Goal: Task Accomplishment & Management: Use online tool/utility

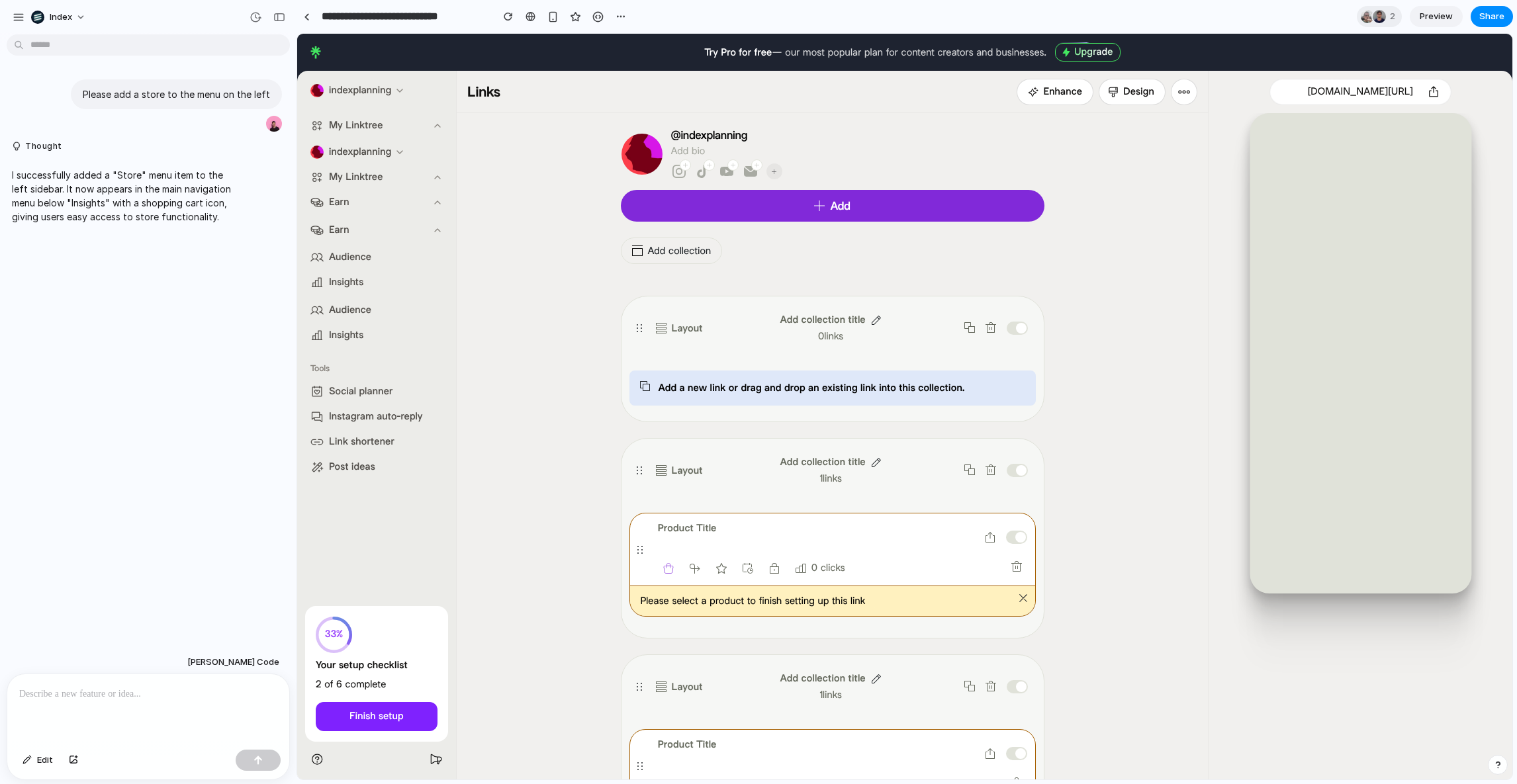
drag, startPoint x: 836, startPoint y: 431, endPoint x: 837, endPoint y: 277, distance: 154.0
click at [837, 277] on div "@indexplanning Add bio Instagram TikTok Youtube Email Add Add collection Layout…" at bounding box center [832, 548] width 423 height 838
click at [837, 277] on div "Add collection" at bounding box center [832, 259] width 423 height 42
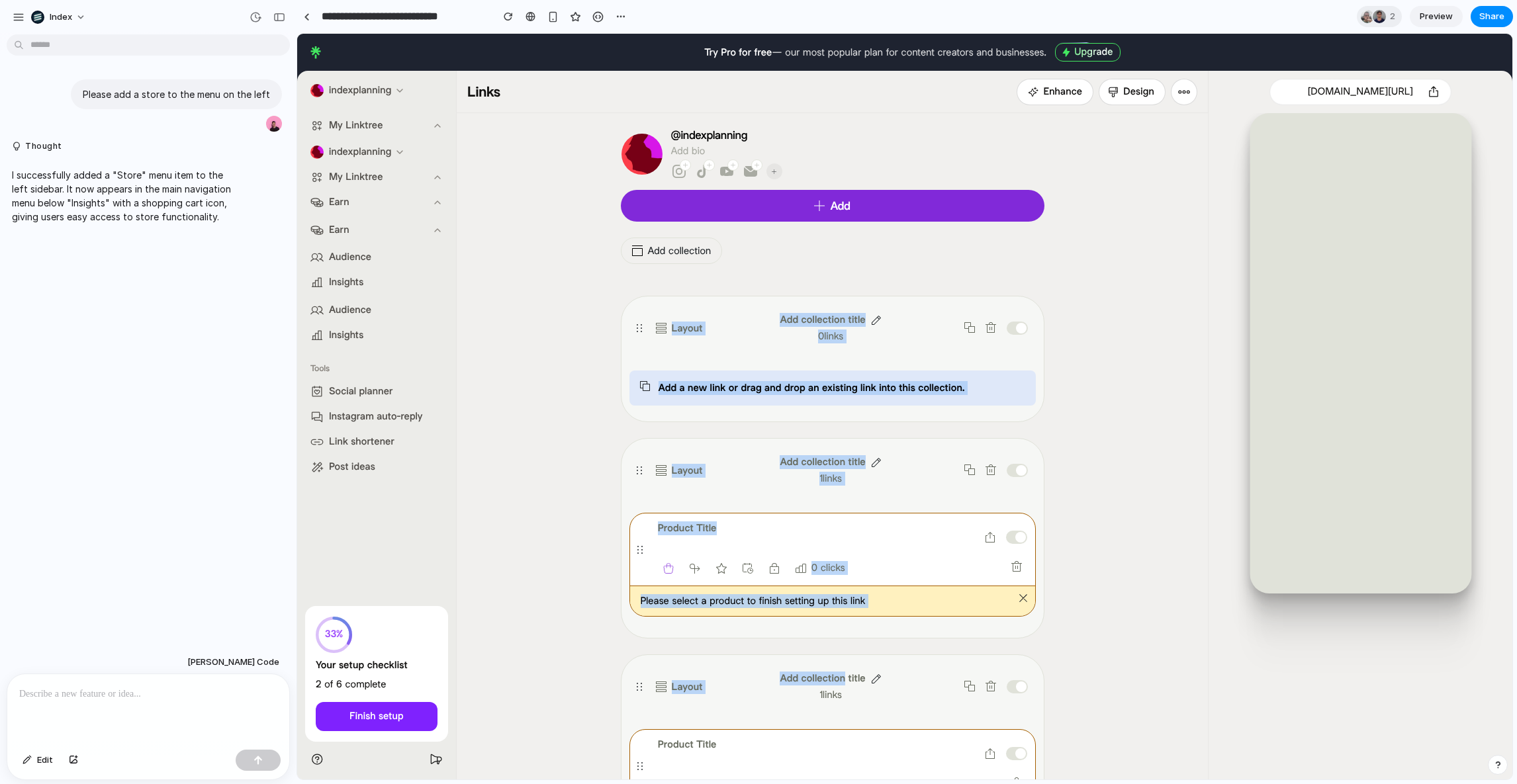
drag, startPoint x: 834, startPoint y: 265, endPoint x: 844, endPoint y: 679, distance: 414.1
click at [843, 679] on div "@indexplanning Add bio Instagram TikTok Youtube Email Add Add collection Layout…" at bounding box center [832, 548] width 423 height 838
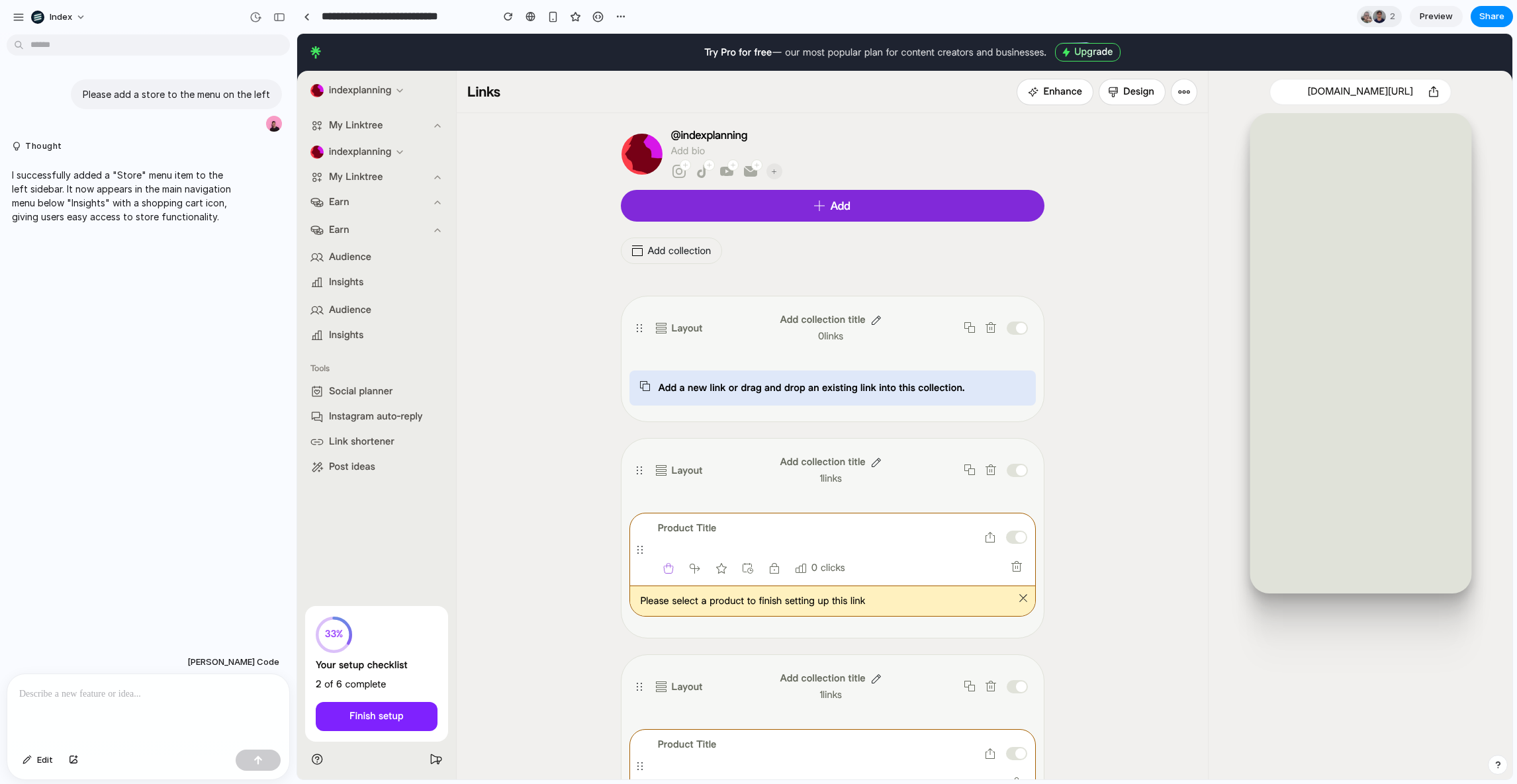
click at [814, 148] on div "@indexplanning Add bio" at bounding box center [858, 143] width 373 height 29
drag, startPoint x: 825, startPoint y: 127, endPoint x: 825, endPoint y: 294, distance: 167.0
click at [825, 295] on div "@indexplanning Add bio Instagram TikTok Youtube Email Add Add collection Layout…" at bounding box center [832, 548] width 423 height 838
click at [825, 294] on div "Layout Add collection title 0 links Add a new link or drag and drop an existing…" at bounding box center [832, 575] width 423 height 585
drag, startPoint x: 832, startPoint y: 279, endPoint x: 832, endPoint y: 141, distance: 138.0
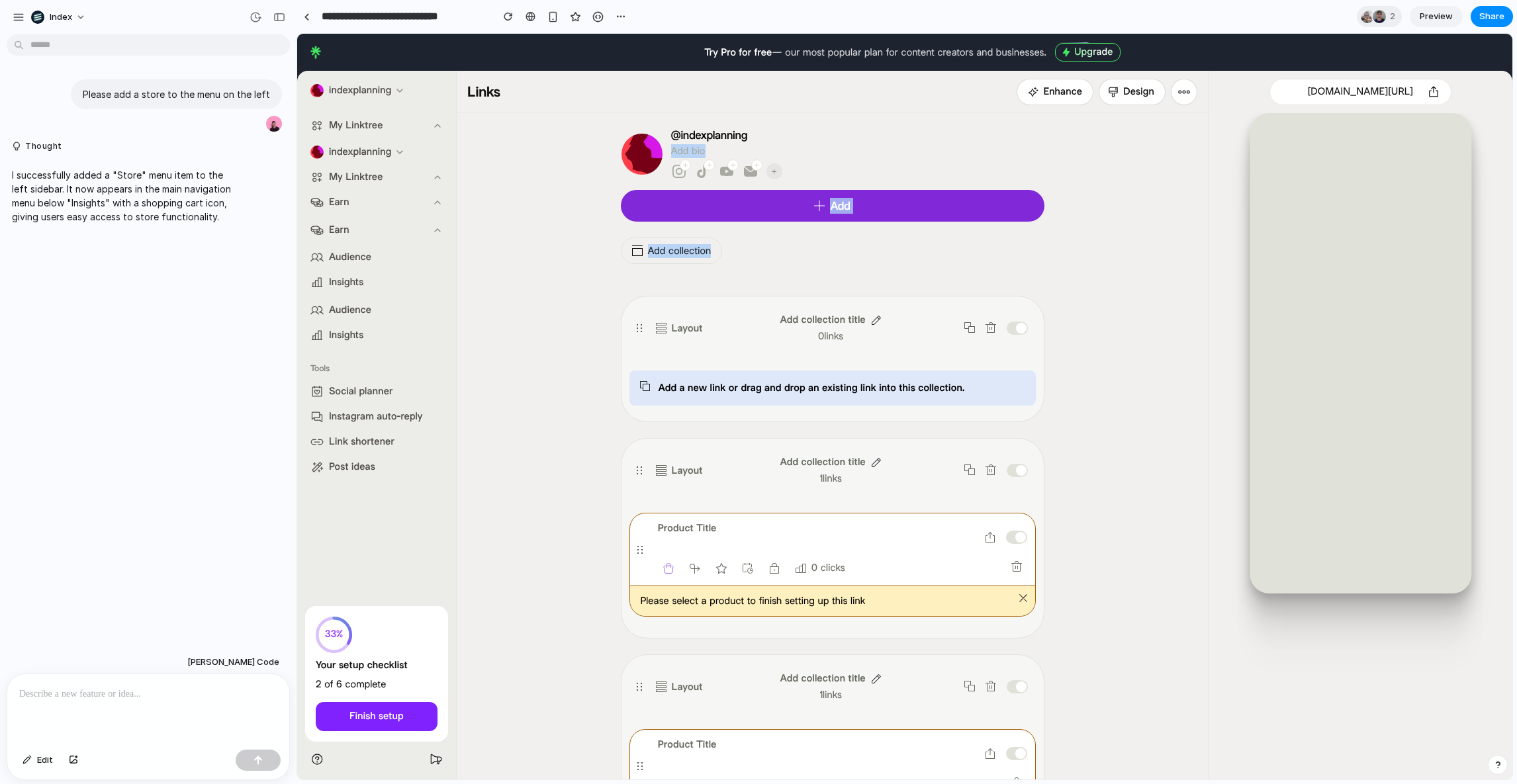
click at [832, 141] on div "@indexplanning Add bio Instagram TikTok Youtube Email Add Add collection" at bounding box center [832, 204] width 423 height 151
click at [832, 141] on div "@indexplanning Add bio" at bounding box center [858, 143] width 373 height 29
drag, startPoint x: 832, startPoint y: 145, endPoint x: 832, endPoint y: 248, distance: 103.0
click at [832, 248] on div "@indexplanning Add bio Instagram TikTok Youtube Email Add Add collection" at bounding box center [832, 204] width 423 height 151
click at [832, 248] on div "Add collection" at bounding box center [832, 259] width 423 height 42
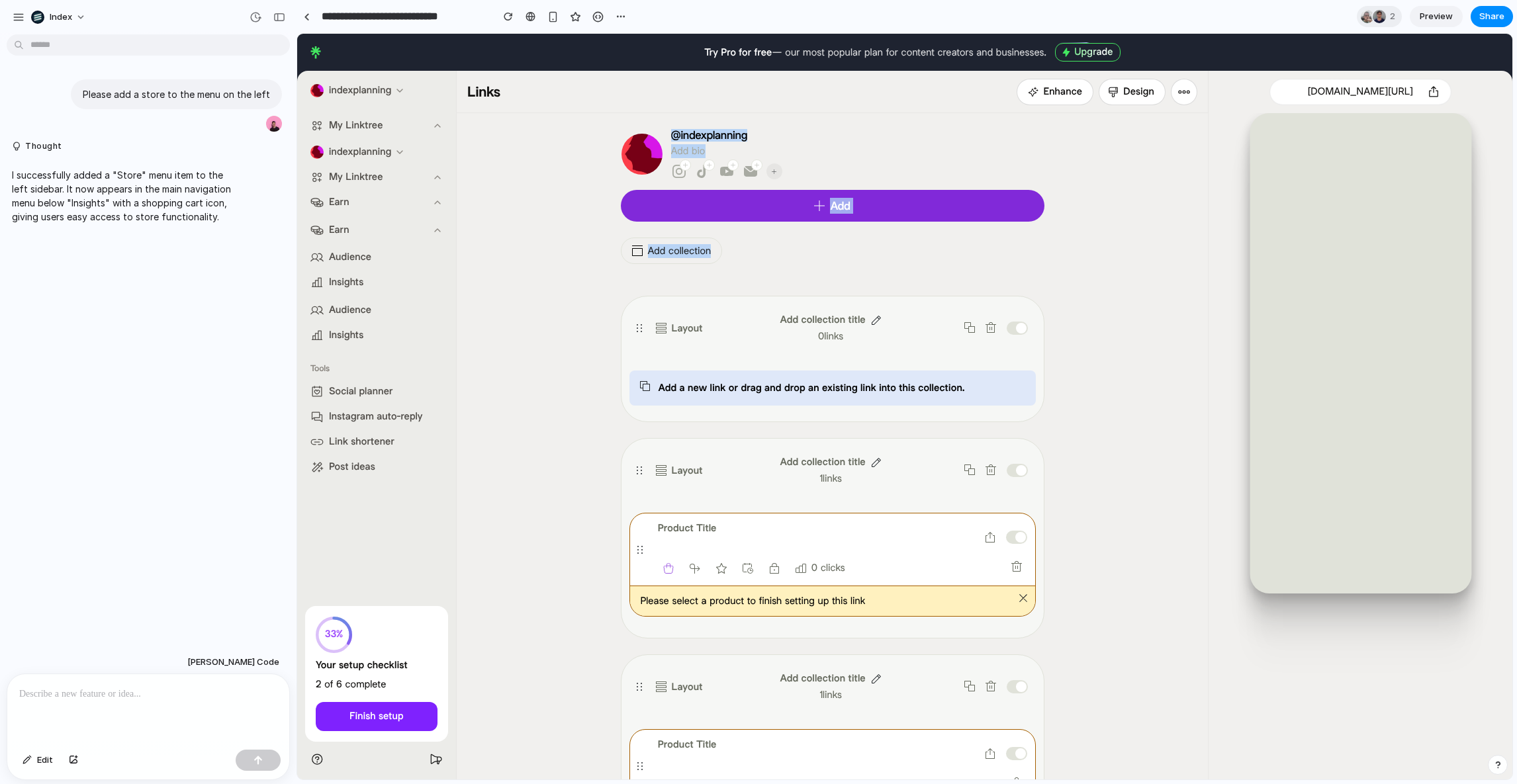
drag, startPoint x: 832, startPoint y: 248, endPoint x: 832, endPoint y: 87, distance: 161.0
click at [832, 87] on main "Links Try Pro for free Enhance Design linktr.ee/indexplanning @indexplanning Ad…" at bounding box center [984, 535] width 1056 height 928
click at [832, 87] on header "Links Try Pro for free Enhance Design" at bounding box center [832, 92] width 751 height 42
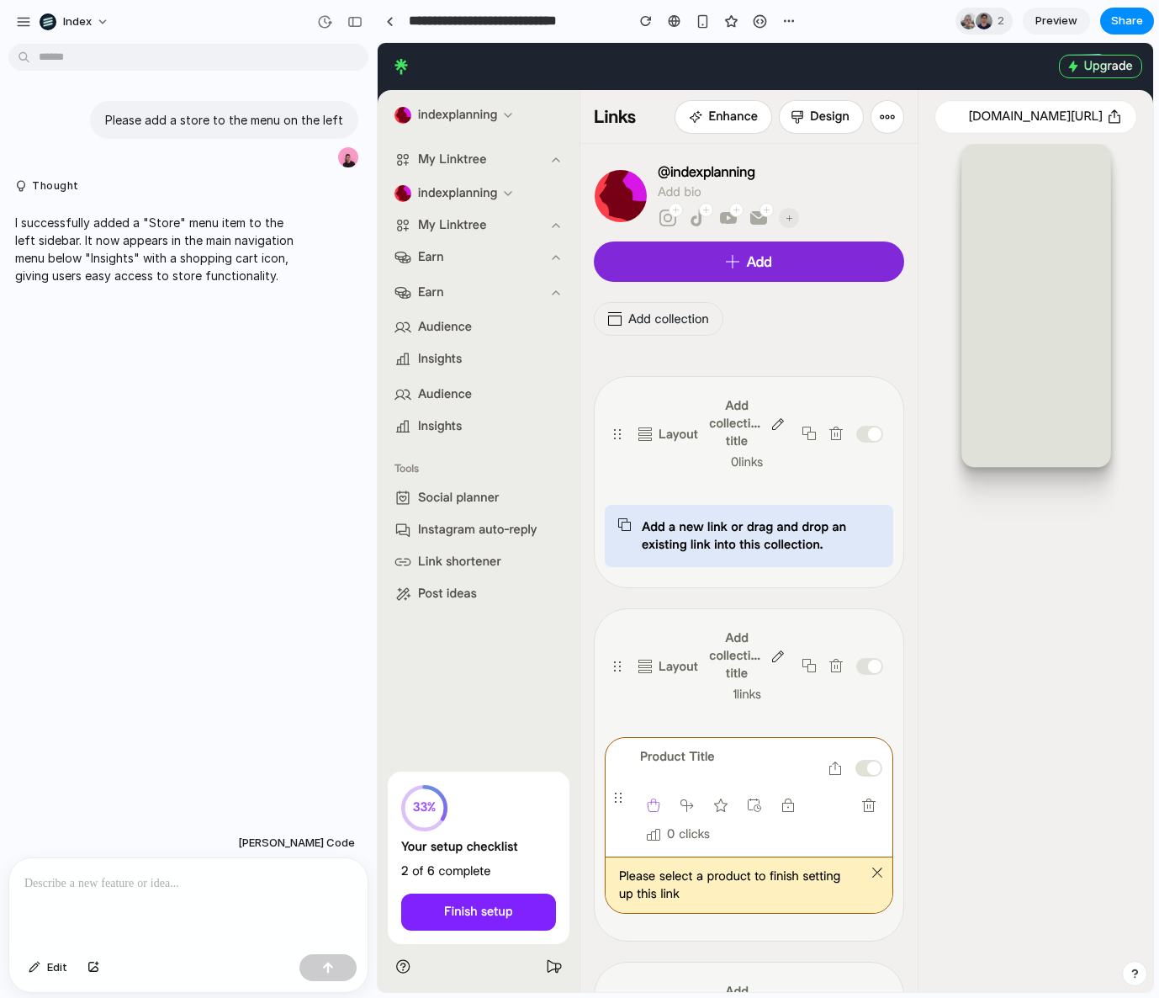
drag, startPoint x: 474, startPoint y: 154, endPoint x: 478, endPoint y: 668, distance: 513.9
click at [478, 667] on div "indexplanning My Linktree indexplanning My Linktree Earn Earn Audience Insights…" at bounding box center [479, 425] width 202 height 671
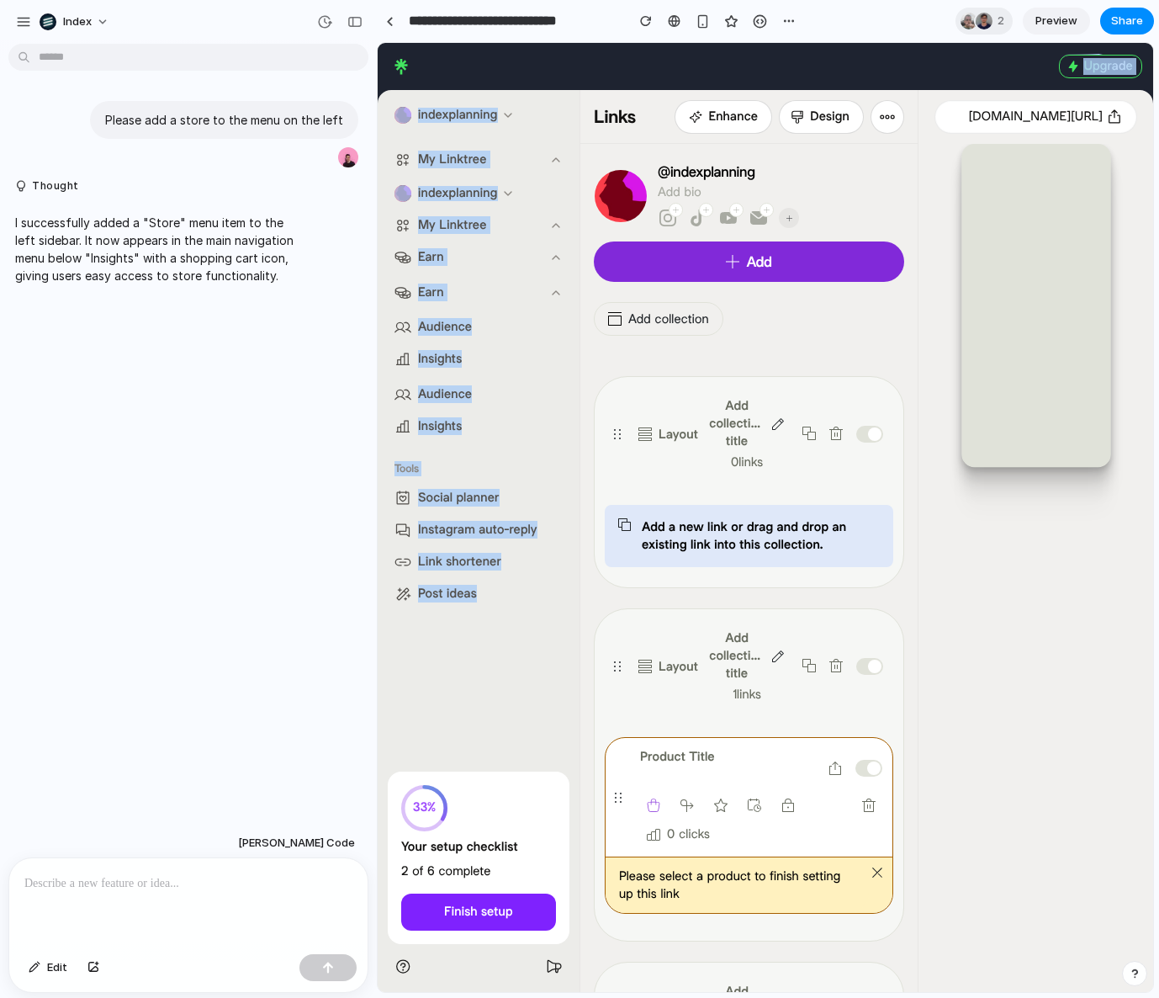
drag, startPoint x: 478, startPoint y: 668, endPoint x: 518, endPoint y: -151, distance: 819.4
click at [518, 43] on html "Try Pro for free — our most popular plan for content creators and businesses. U…" at bounding box center [766, 760] width 776 height 1435
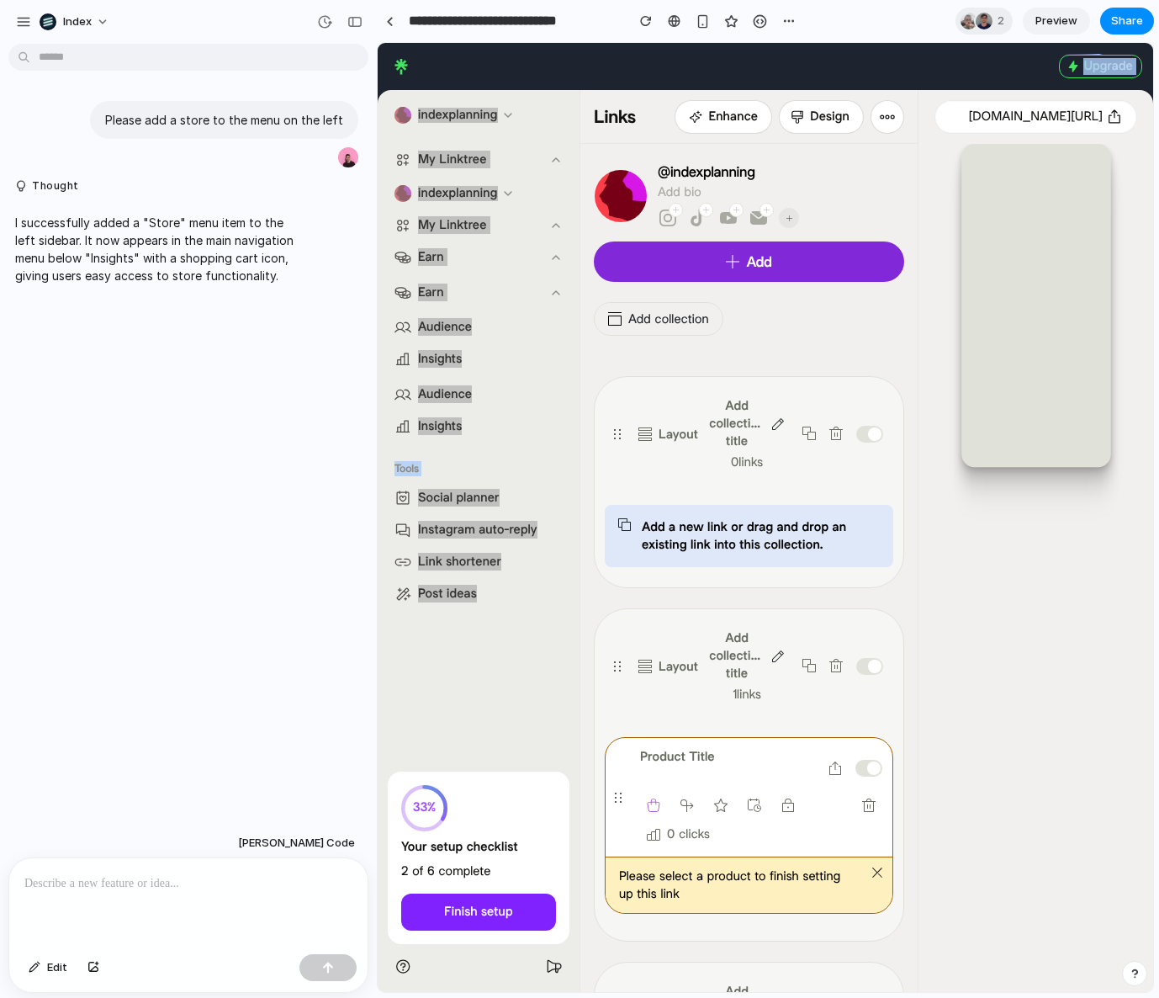
click at [288, 357] on div "Please add a store to the menu on the left Thought I successfully added a "Stor…" at bounding box center [183, 438] width 367 height 777
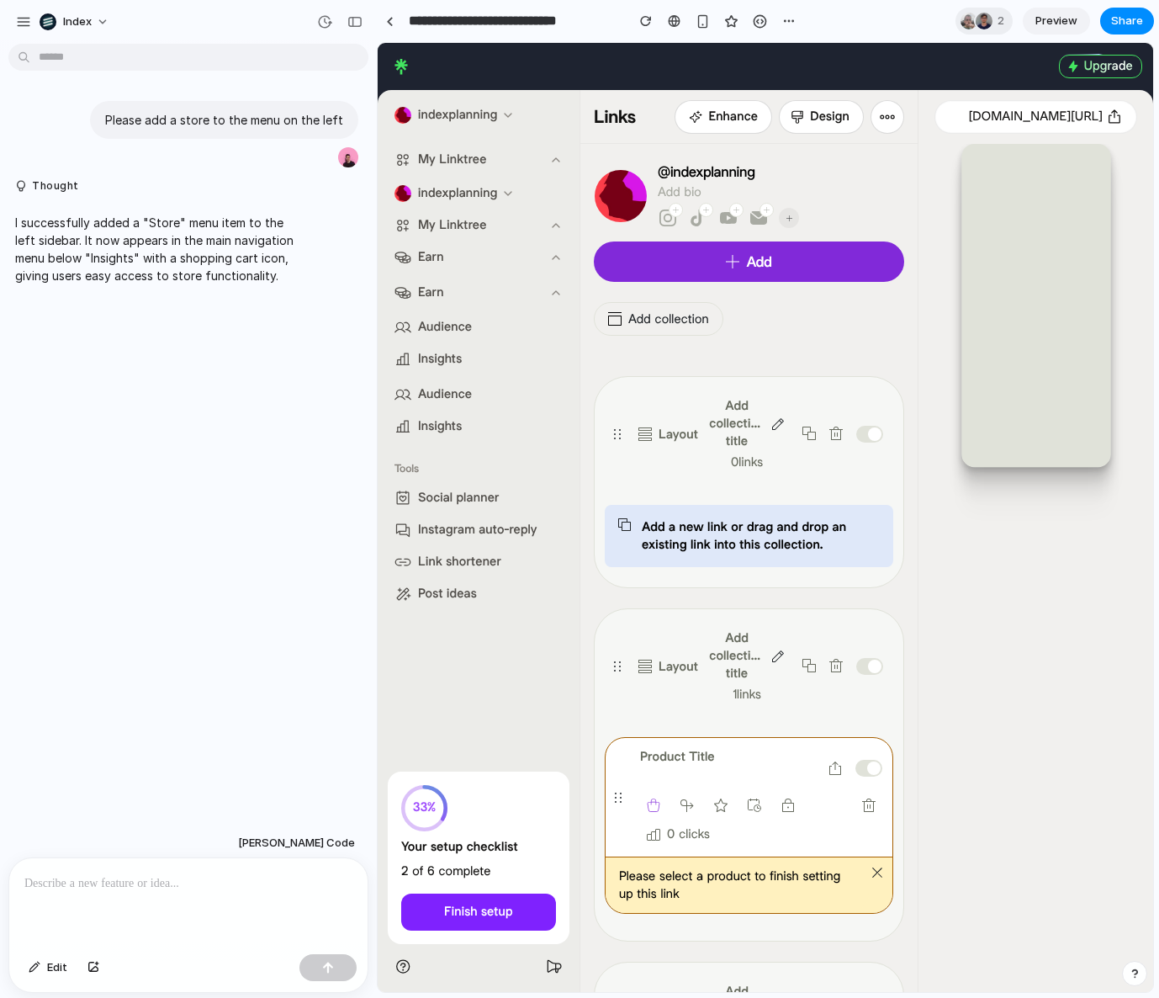
click at [476, 671] on div "indexplanning My Linktree indexplanning My Linktree Earn Earn Audience Insights…" at bounding box center [479, 425] width 202 height 671
click at [474, 681] on div "indexplanning My Linktree indexplanning My Linktree Earn Earn Audience Insights…" at bounding box center [479, 425] width 202 height 671
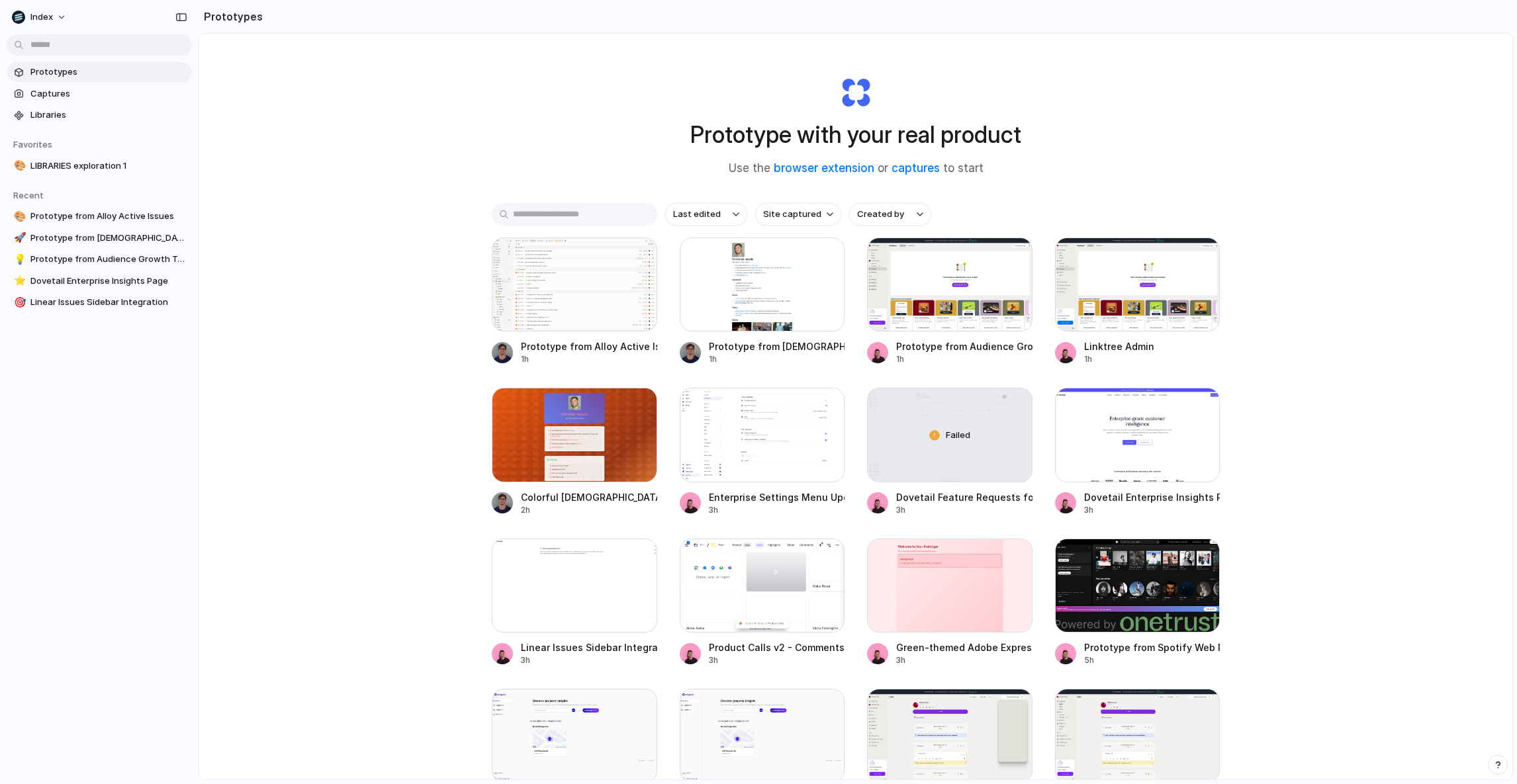
click at [851, 298] on div "Prototype from Alloy Active Issues 1h Prototype from Christian Iacullo Interest…" at bounding box center [855, 677] width 728 height 880
click at [564, 288] on div at bounding box center [574, 284] width 165 height 94
click at [573, 285] on div "Open in new tab Rename Copy link Delete" at bounding box center [758, 392] width 1517 height 784
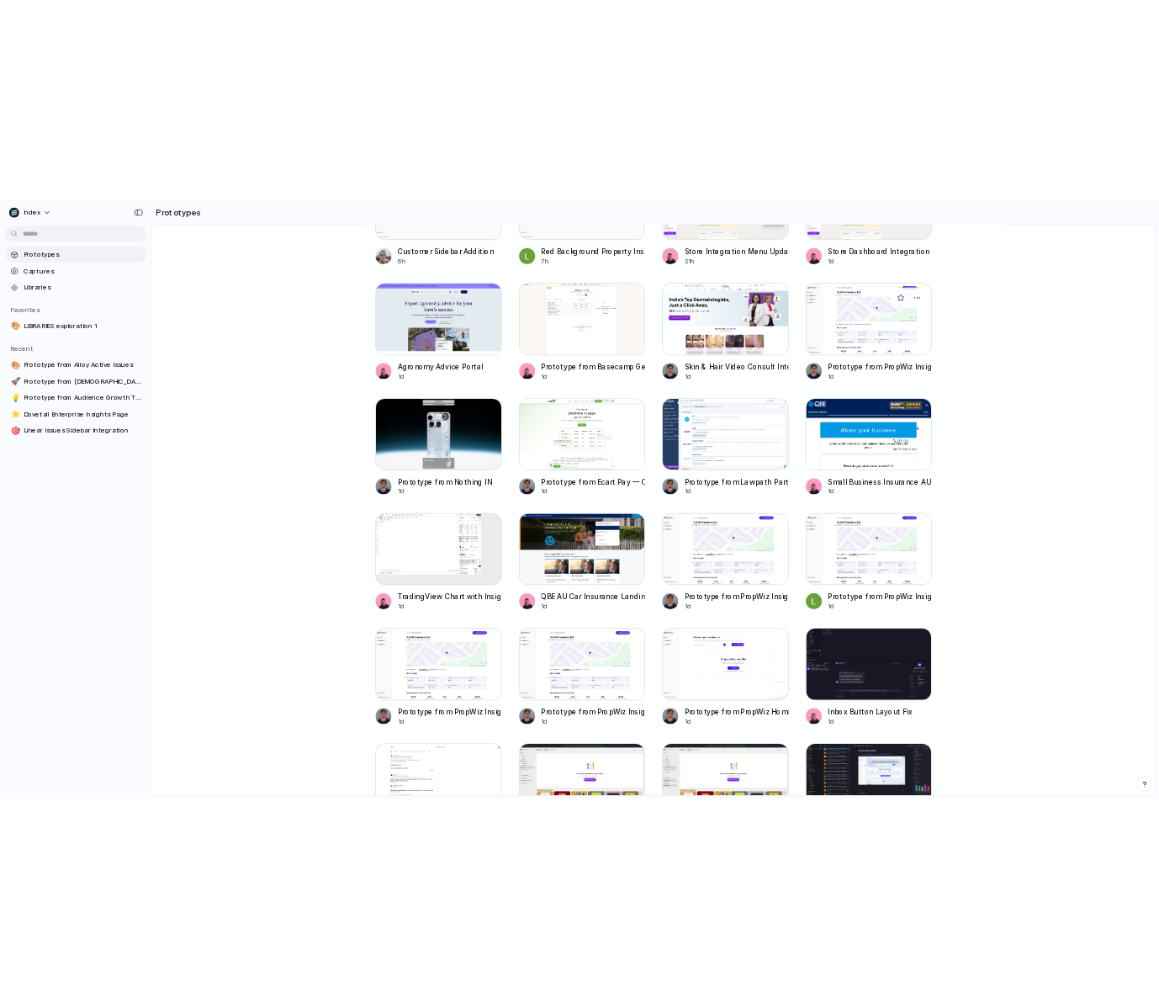
scroll to position [929, 0]
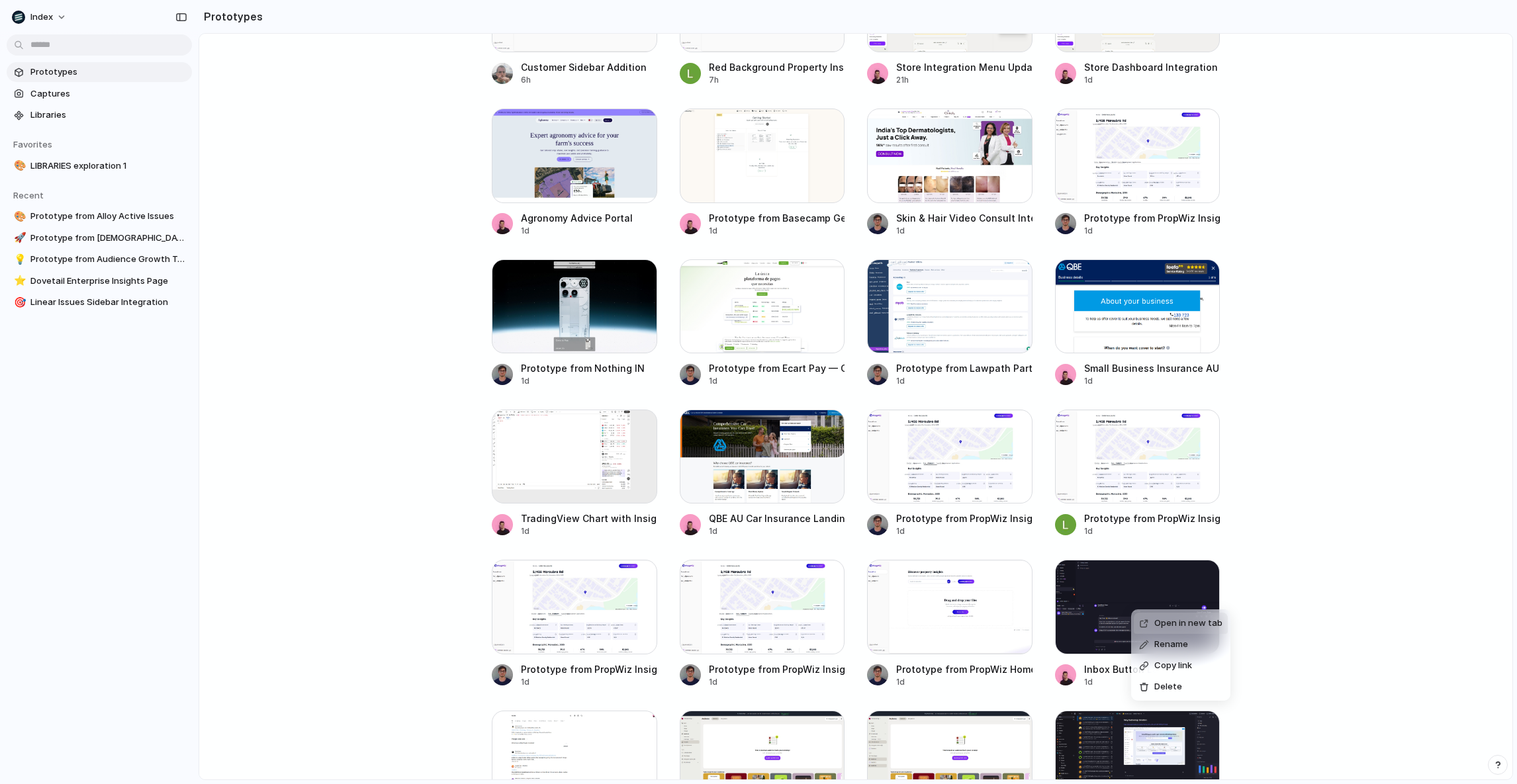
click at [1165, 619] on span "Open in new tab" at bounding box center [1188, 623] width 68 height 13
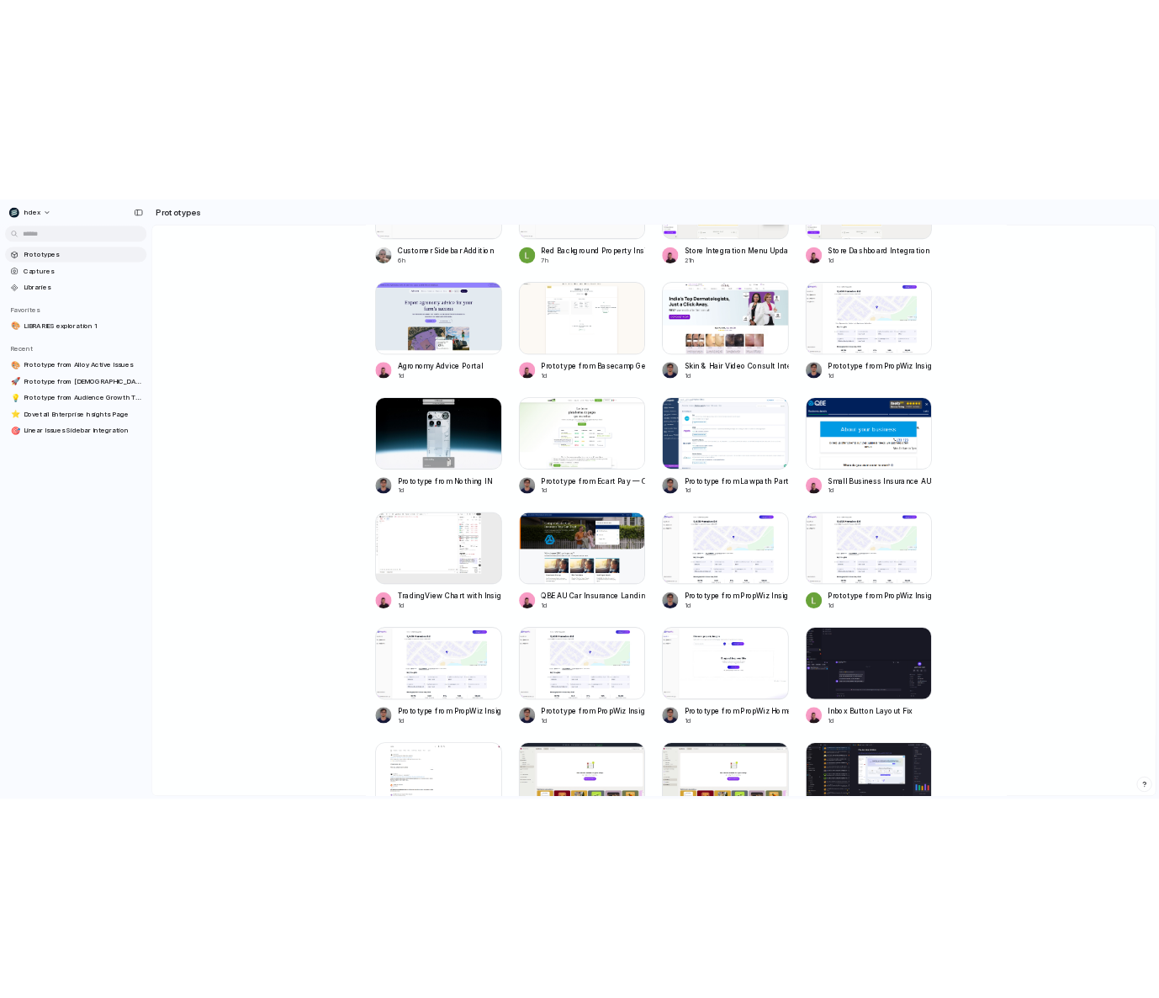
scroll to position [900, 0]
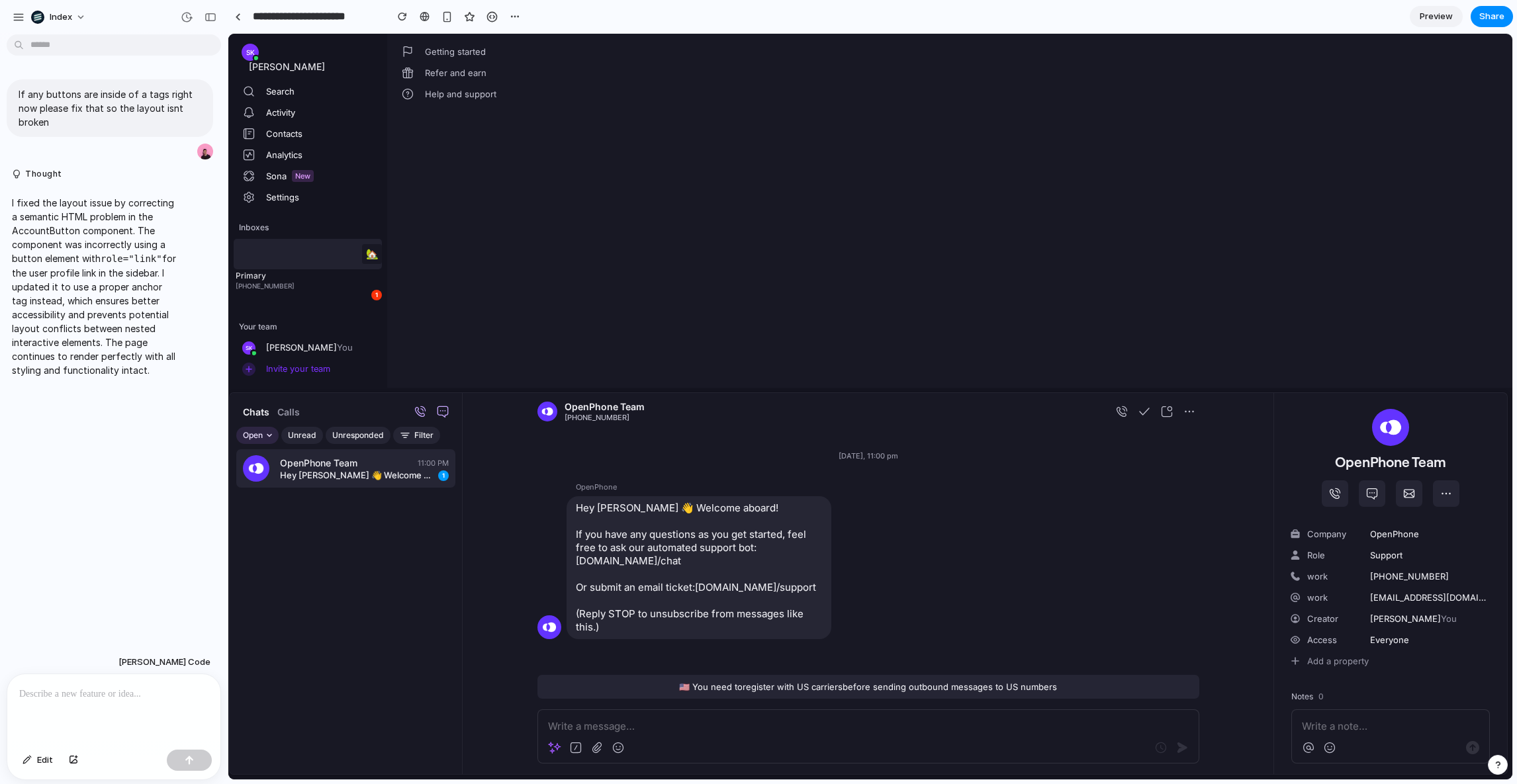
drag, startPoint x: 663, startPoint y: 377, endPoint x: 725, endPoint y: 443, distance: 90.6
click at [724, 443] on div "SK Simon Kubica Search Activity Contacts Analytics Sona New Settings Inboxes 🏡 …" at bounding box center [870, 407] width 1284 height 745
click at [725, 443] on div "Today, 11:00 pm" at bounding box center [868, 456] width 810 height 52
click at [592, 418] on button "(415) 851-6951" at bounding box center [603, 418] width 77 height 9
click at [1098, 478] on div "OpenPhone Hey Simon 👋 Welcome aboard! If you have any questions as you get star…" at bounding box center [868, 557] width 662 height 173
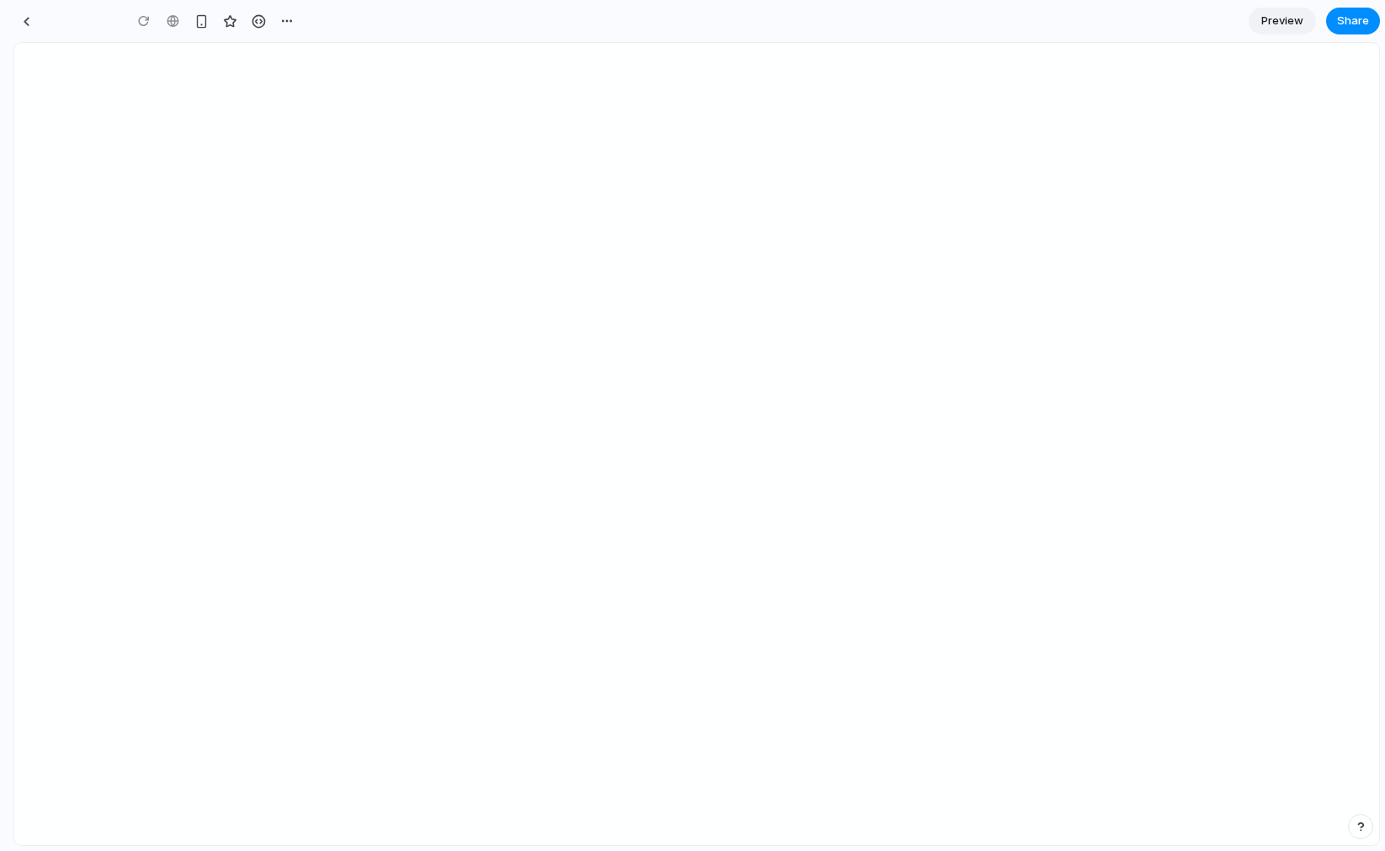
type input "**********"
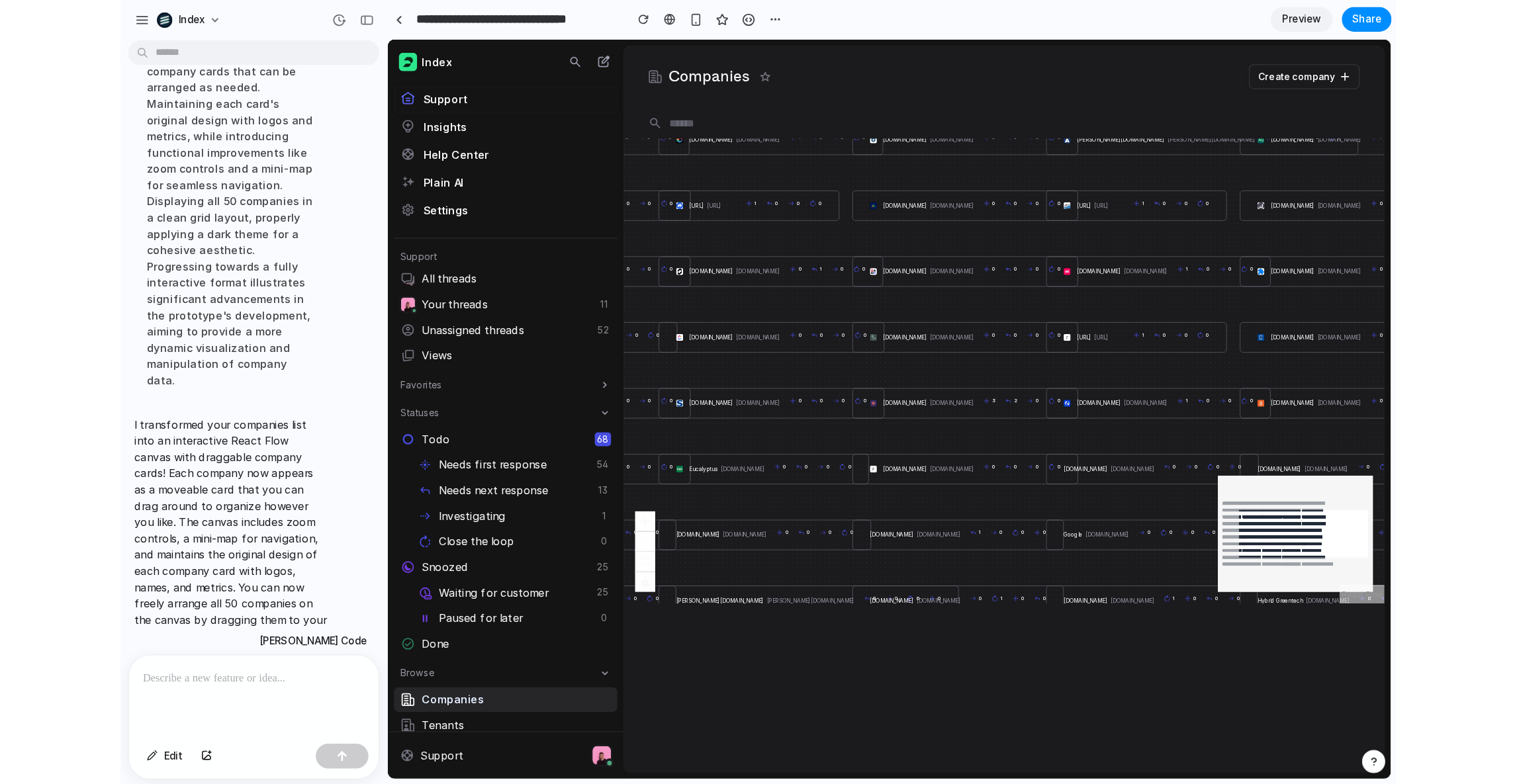
scroll to position [81, 0]
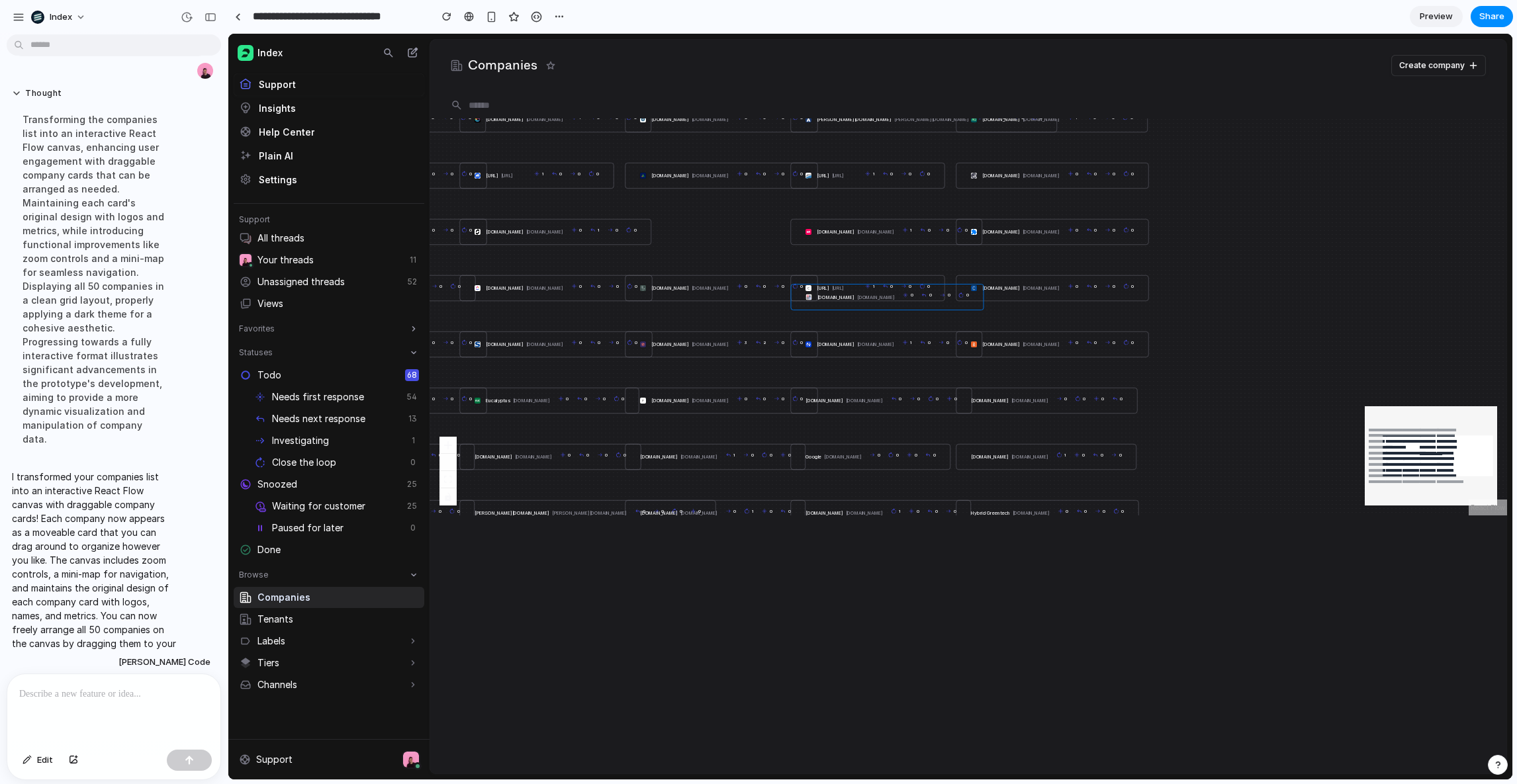
drag, startPoint x: 673, startPoint y: 222, endPoint x: 667, endPoint y: 182, distance: 40.4
click at [791, 284] on div "celerityenterprises.com celerityenterprises.com 0 0 0 0" at bounding box center [888, 297] width 194 height 27
drag, startPoint x: 691, startPoint y: 170, endPoint x: 936, endPoint y: 327, distance: 291.0
click at [936, 327] on div "avetta.com avetta.com 0 0 0 0" at bounding box center [986, 340] width 194 height 27
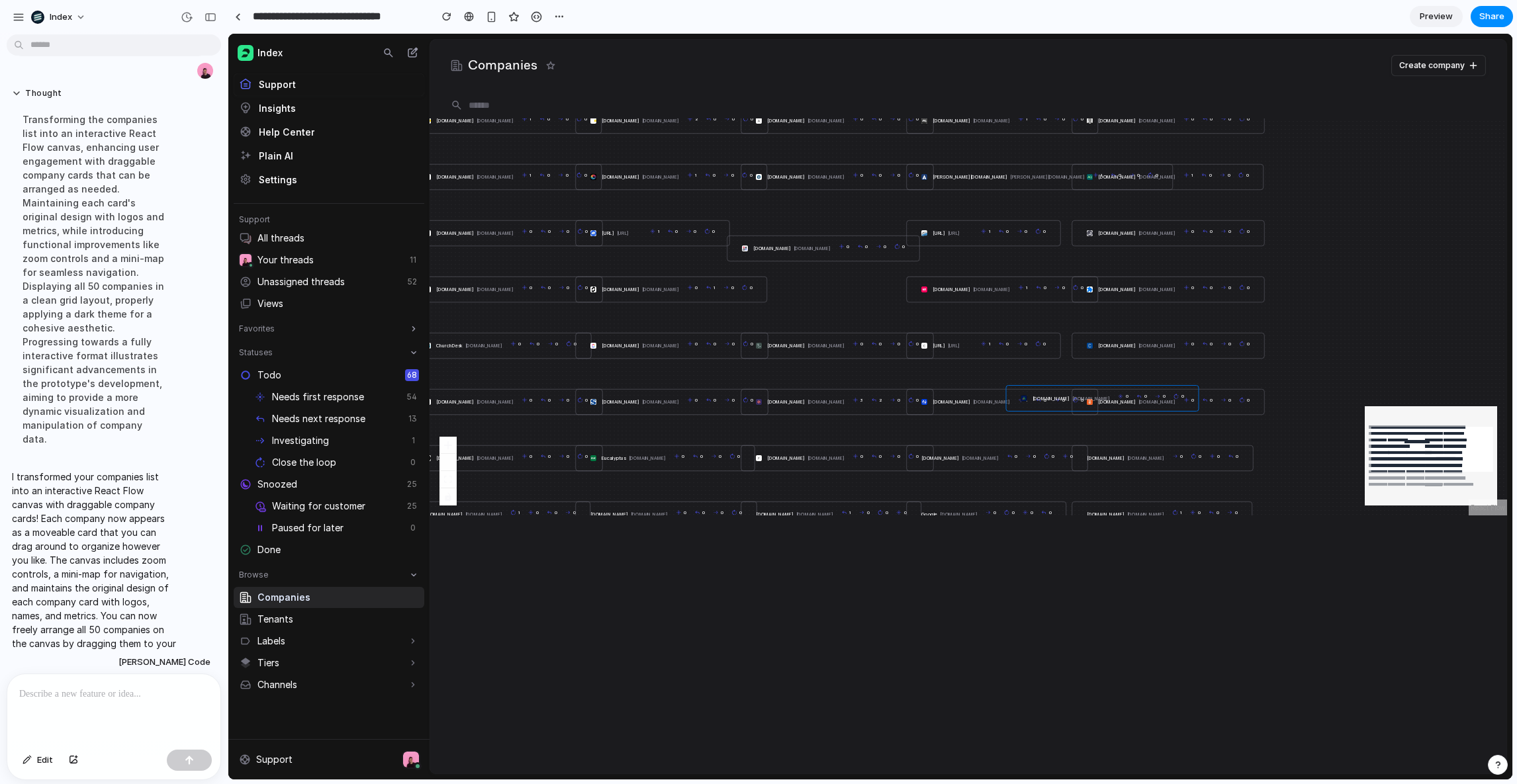
drag, startPoint x: 1135, startPoint y: 259, endPoint x: 1302, endPoint y: 352, distance: 191.1
click at [1089, 352] on div "1gullybet.cc 1gullybet.cc 1 0 0 0 2gullybet.cc 2gullybet.cc 2 0 0 0 aasdfsdf.co…" at bounding box center [968, 317] width 1077 height 397
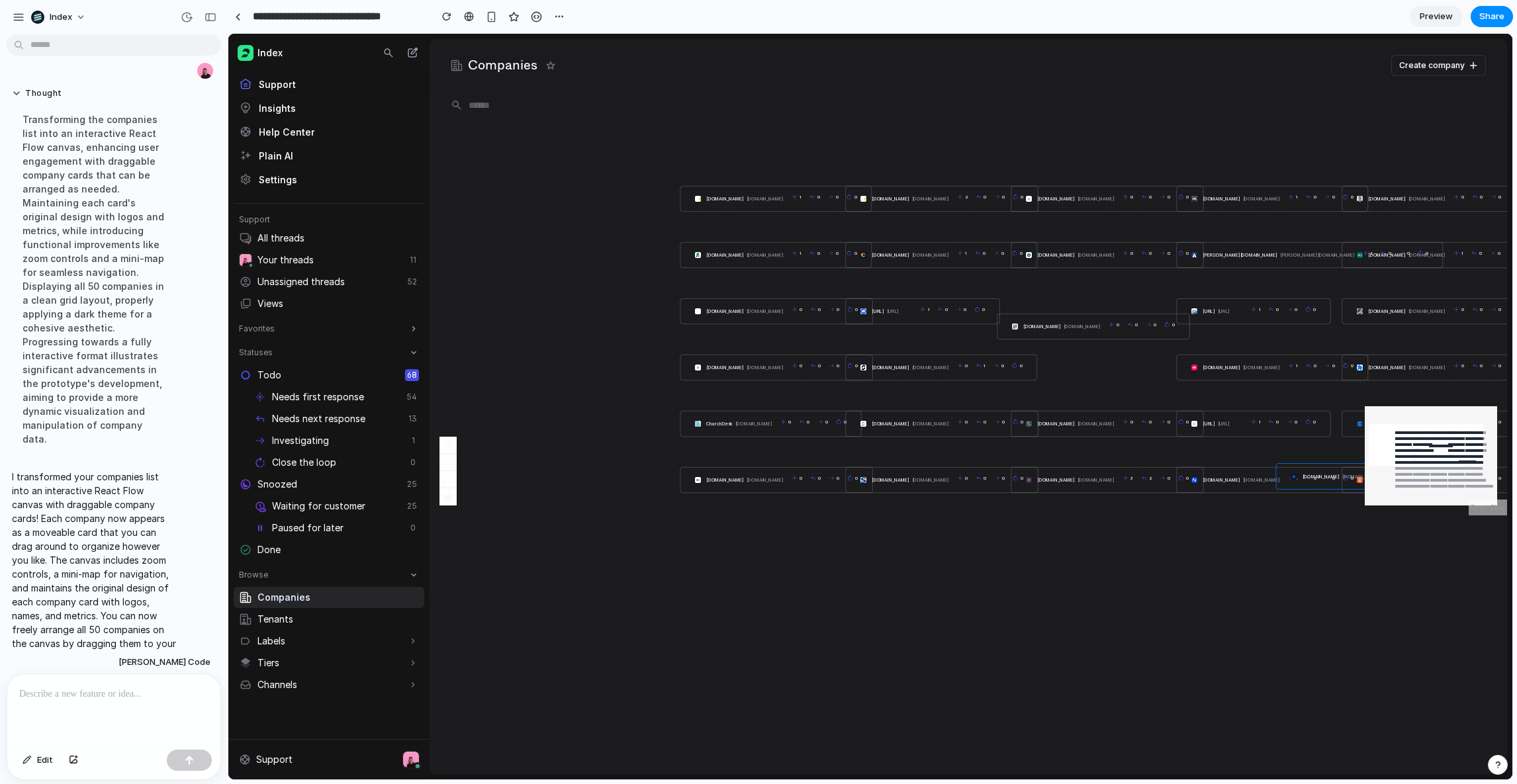
drag, startPoint x: 475, startPoint y: 239, endPoint x: 695, endPoint y: 283, distance: 224.4
click at [695, 283] on div "1gullybet.cc 1gullybet.cc 1 0 0 0 2gullybet.cc 2gullybet.cc 2 0 0 0 aasdfsdf.co…" at bounding box center [968, 317] width 1077 height 397
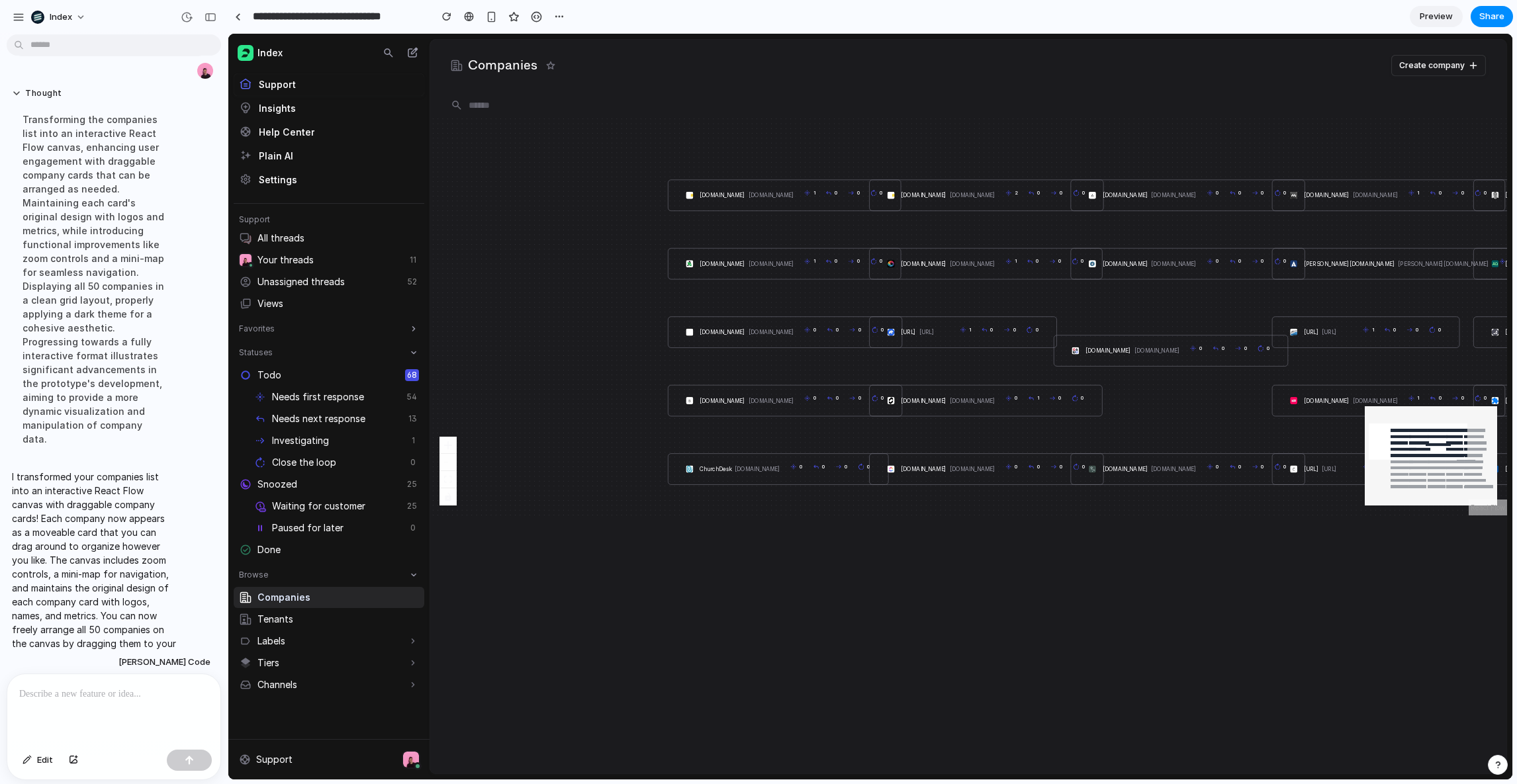
drag, startPoint x: 838, startPoint y: 109, endPoint x: 820, endPoint y: 109, distance: 18.0
click at [824, 109] on input "text" at bounding box center [969, 105] width 1051 height 27
drag, startPoint x: 692, startPoint y: 137, endPoint x: 551, endPoint y: 135, distance: 141.0
click at [551, 135] on div "1gullybet.cc 1gullybet.cc 1 0 0 0 2gullybet.cc 2gullybet.cc 2 0 0 0 aasdfsdf.co…" at bounding box center [968, 317] width 1077 height 397
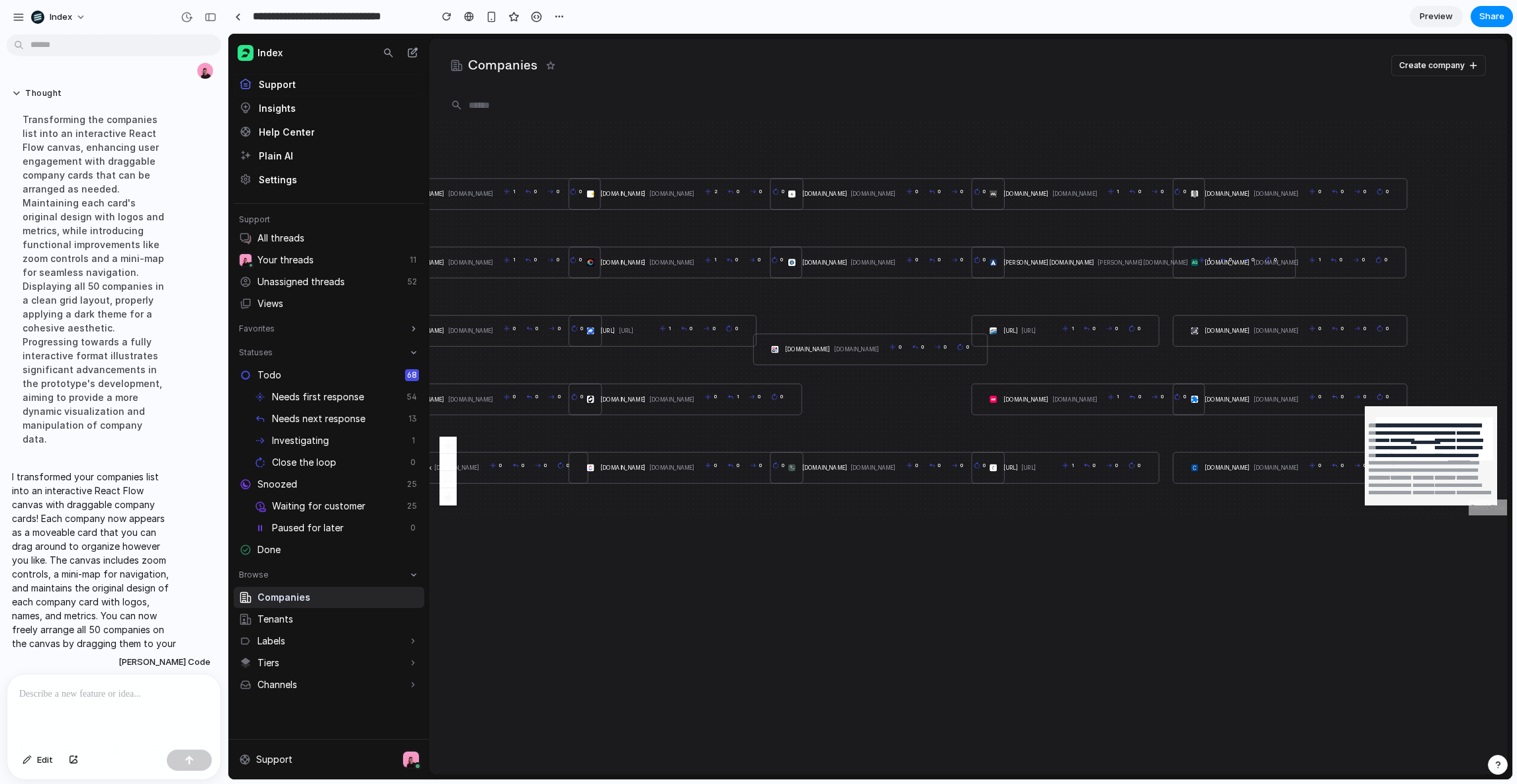
drag, startPoint x: 998, startPoint y: 127, endPoint x: 837, endPoint y: 127, distance: 161.0
click at [837, 127] on div "1gullybet.cc 1gullybet.cc 1 0 0 0 2gullybet.cc 2gullybet.cc 2 0 0 0 aasdfsdf.co…" at bounding box center [968, 317] width 1077 height 397
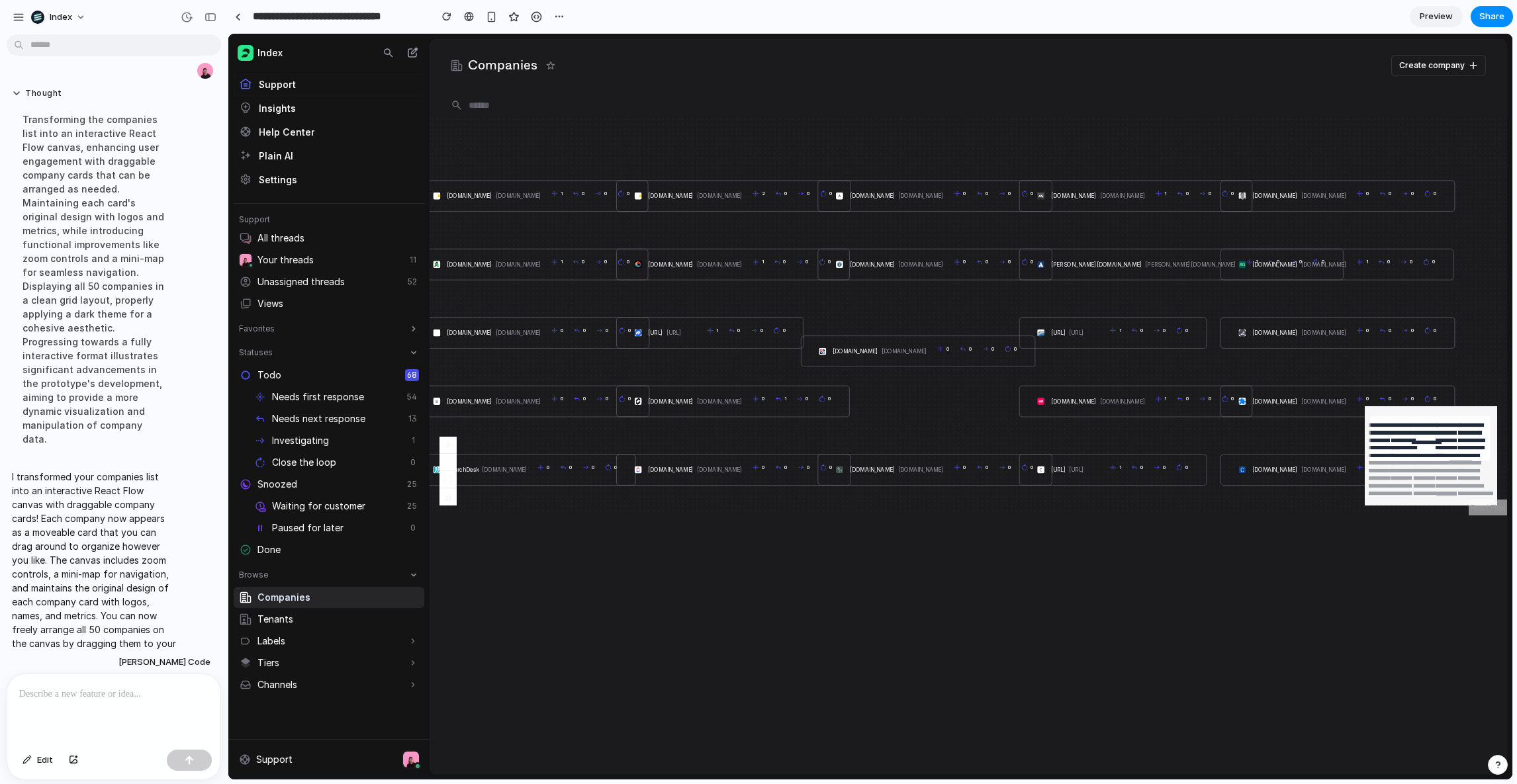
drag, startPoint x: 824, startPoint y: 120, endPoint x: 885, endPoint y: 123, distance: 61.1
click at [884, 123] on div "1gullybet.cc 1gullybet.cc 1 0 0 0 2gullybet.cc 2gullybet.cc 2 0 0 0 aasdfsdf.co…" at bounding box center [968, 317] width 1077 height 397
click at [26, 668] on div "button" at bounding box center [28, 760] width 9 height 8
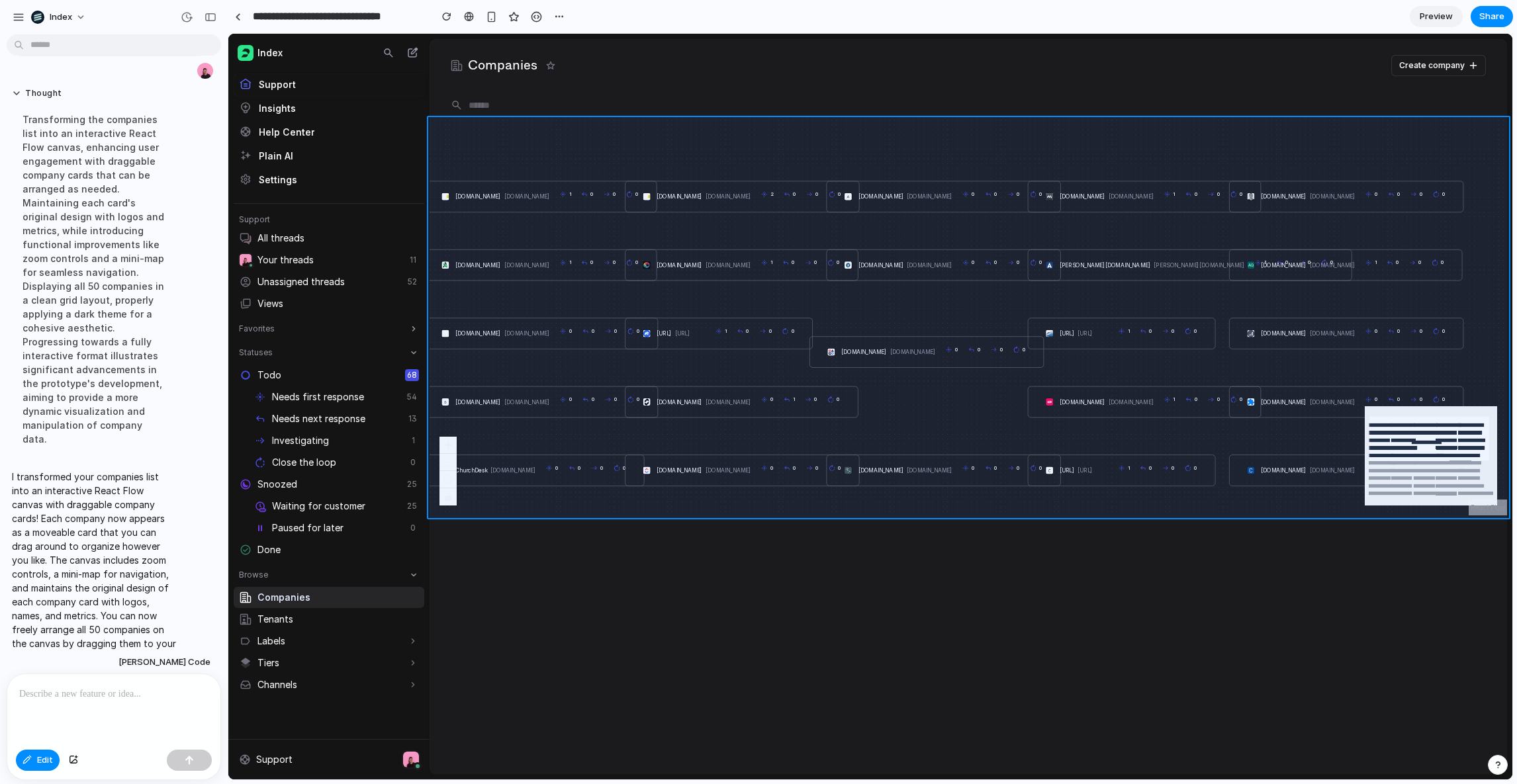
click at [585, 501] on div at bounding box center [870, 407] width 1283 height 745
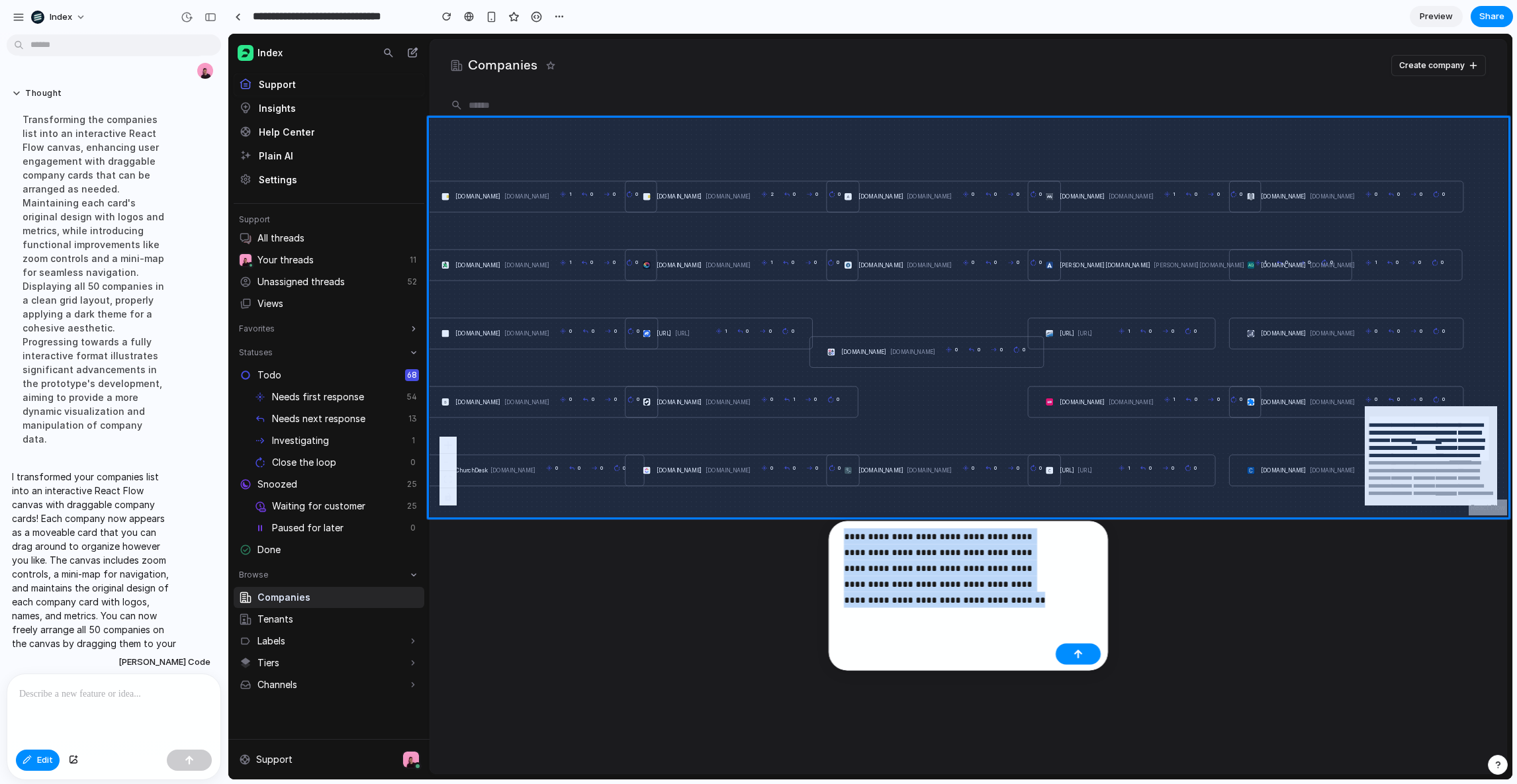
copy p "**********"
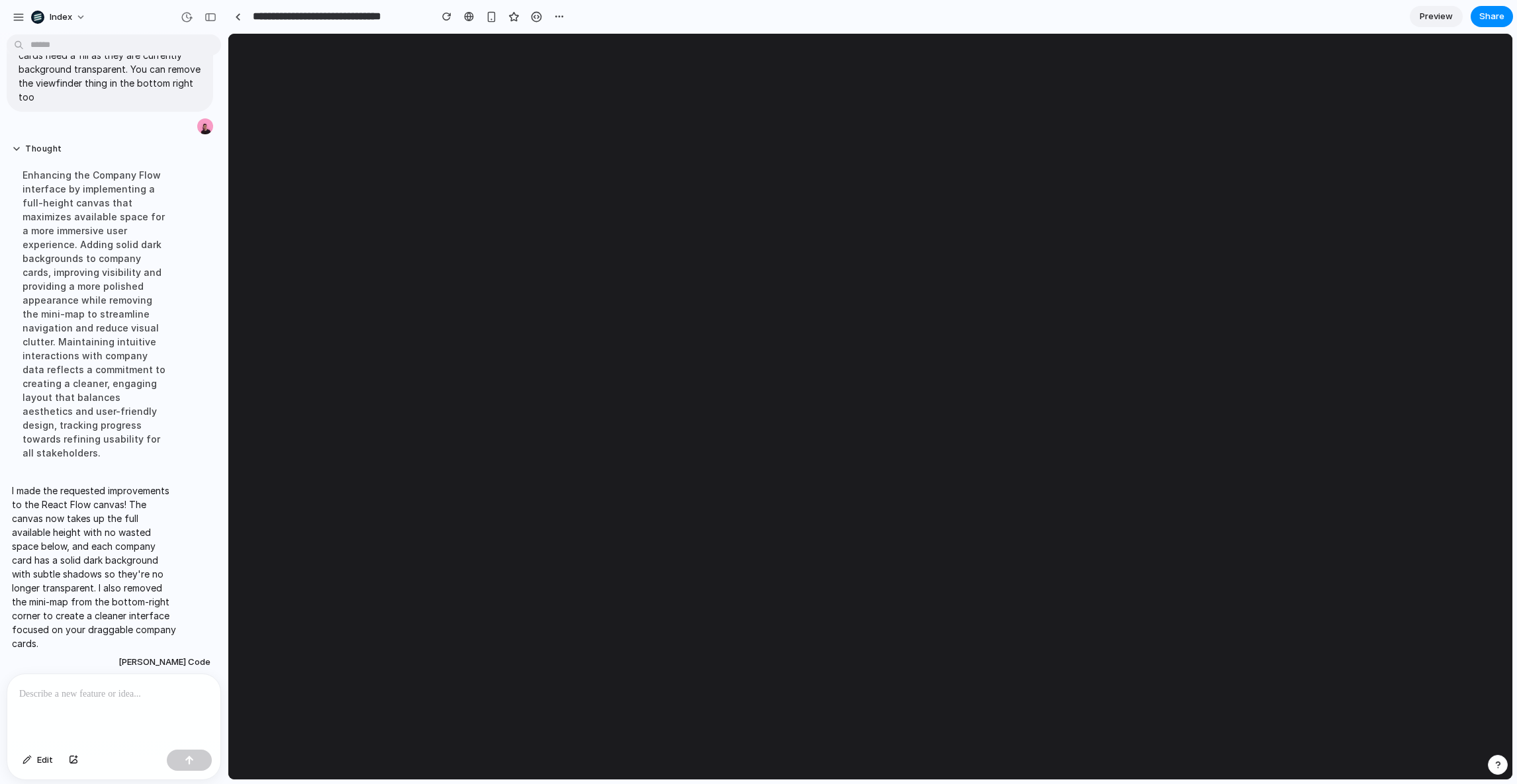
scroll to position [0, 0]
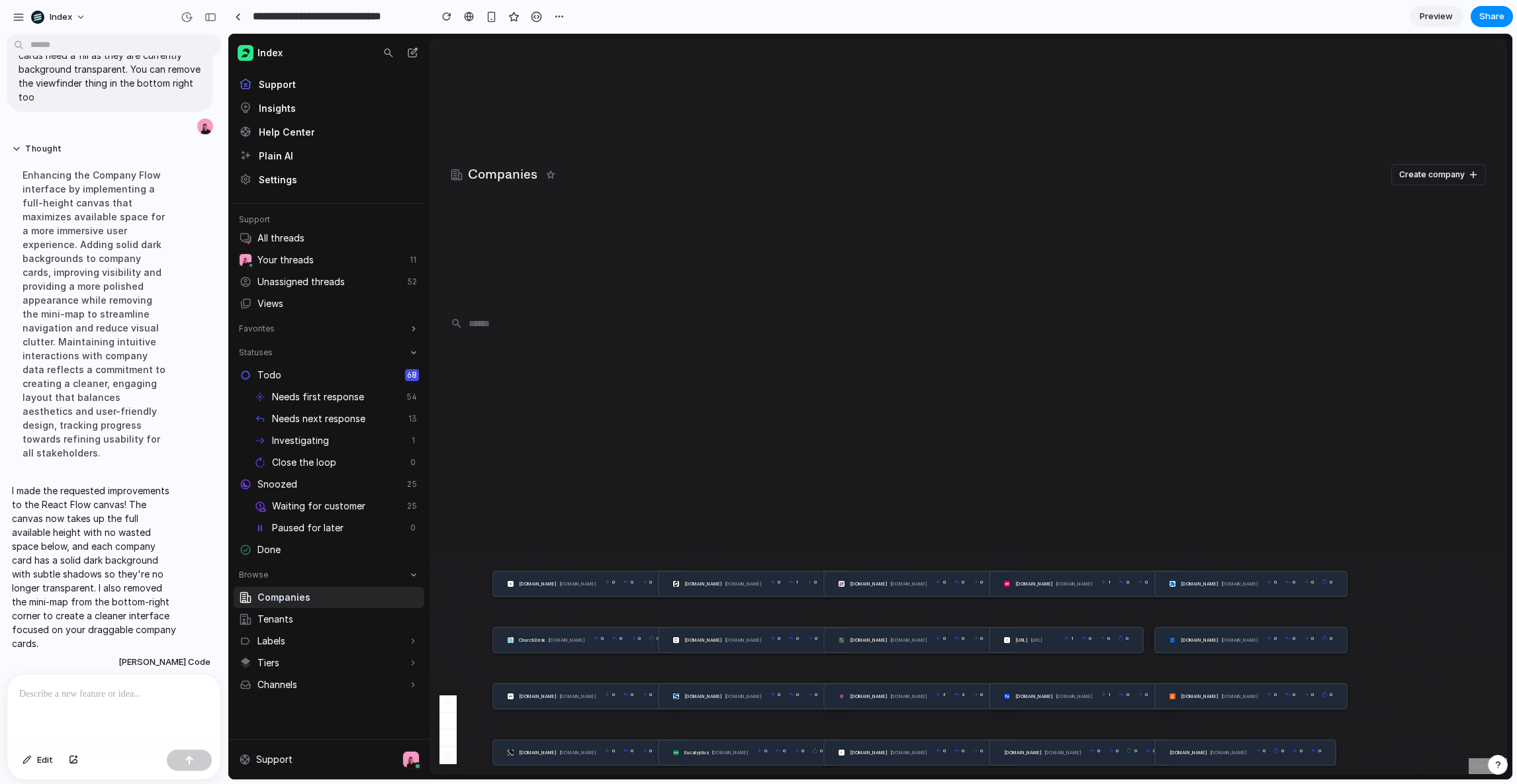
drag, startPoint x: 499, startPoint y: 620, endPoint x: 490, endPoint y: 627, distance: 11.4
click at [490, 627] on div "1gullybet.cc 1gullybet.cc 1 0 0 0 2gullybet.cc 2gullybet.cc 2 0 0 0 aasdfsdf.co…" at bounding box center [968, 665] width 1077 height 219
drag, startPoint x: 689, startPoint y: 463, endPoint x: 736, endPoint y: 223, distance: 244.6
click at [735, 230] on div "Companies Create company 1gullybet.cc 1gullybet.cc 1 0 0 0 2gullybet.cc 2gullyb…" at bounding box center [968, 407] width 1077 height 735
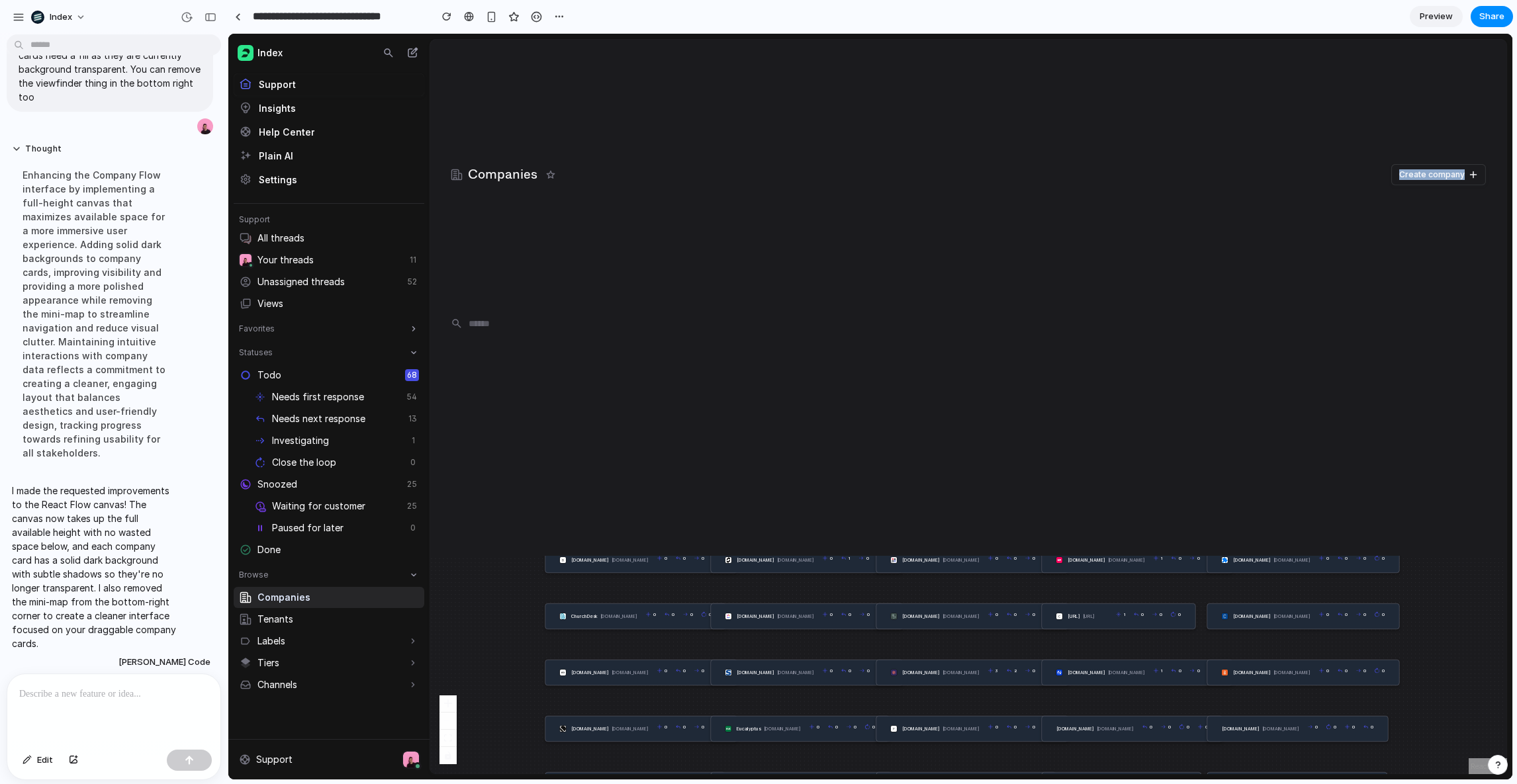
drag, startPoint x: 498, startPoint y: 594, endPoint x: 565, endPoint y: 549, distance: 80.7
click at [565, 550] on div "Companies Create company 1gullybet.cc 1gullybet.cc 1 0 0 0 2gullybet.cc 2gullyb…" at bounding box center [968, 407] width 1077 height 735
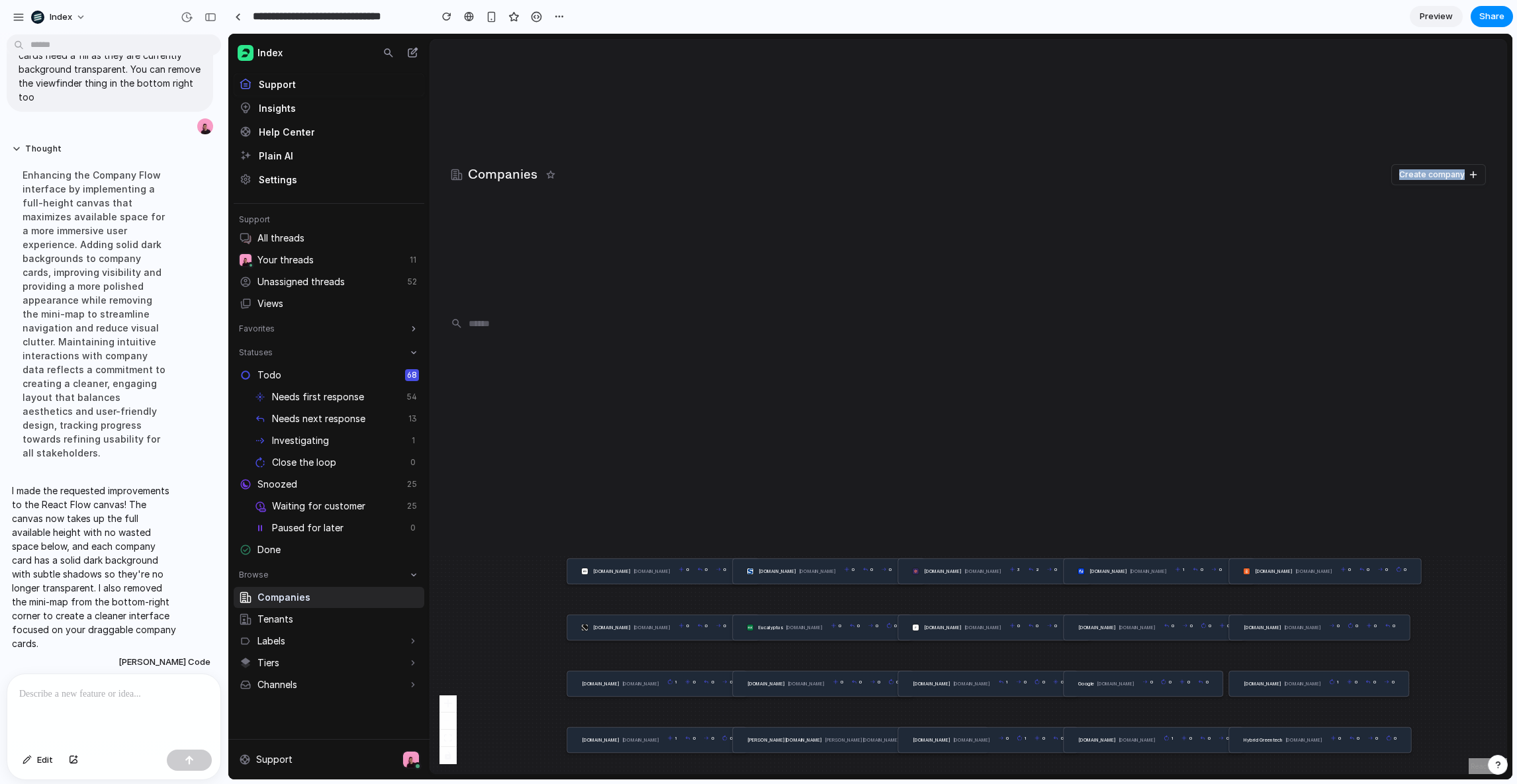
drag, startPoint x: 544, startPoint y: 727, endPoint x: 535, endPoint y: 603, distance: 124.3
click at [535, 603] on div "1gullybet.cc 1gullybet.cc 1 0 0 0 2gullybet.cc 2gullybet.cc 2 0 0 0 aasdfsdf.co…" at bounding box center [968, 665] width 1077 height 219
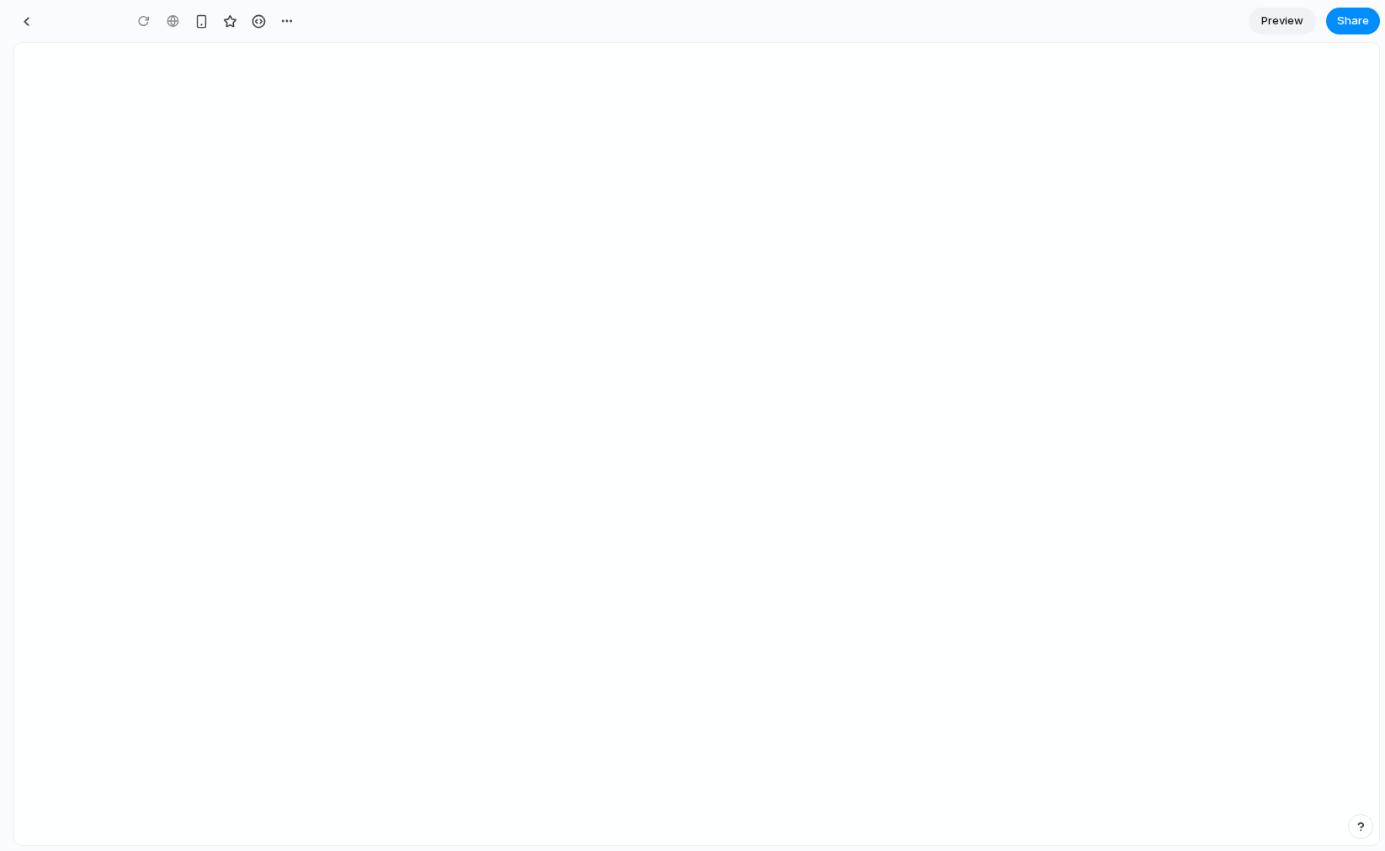
type input "**********"
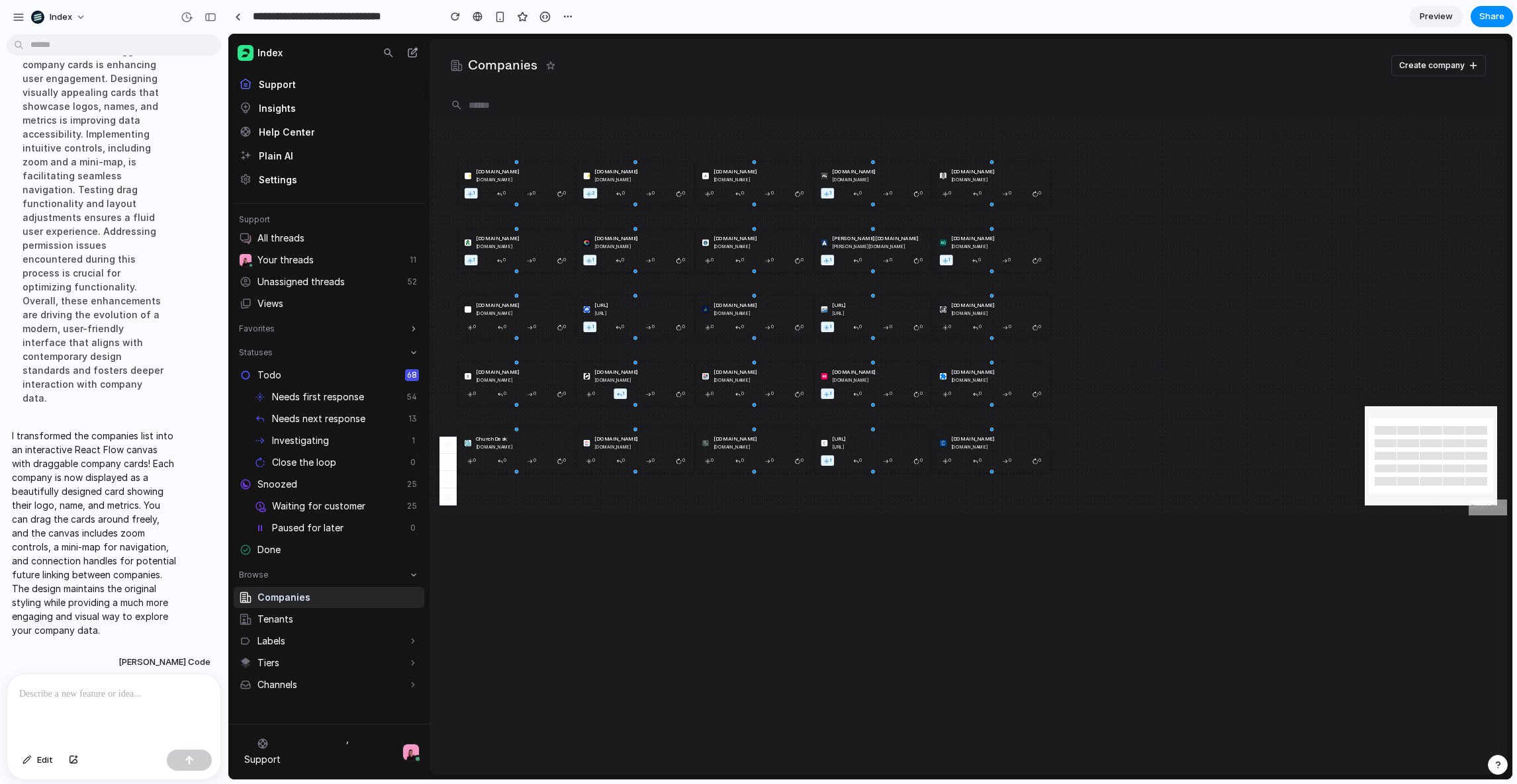
scroll to position [123, 0]
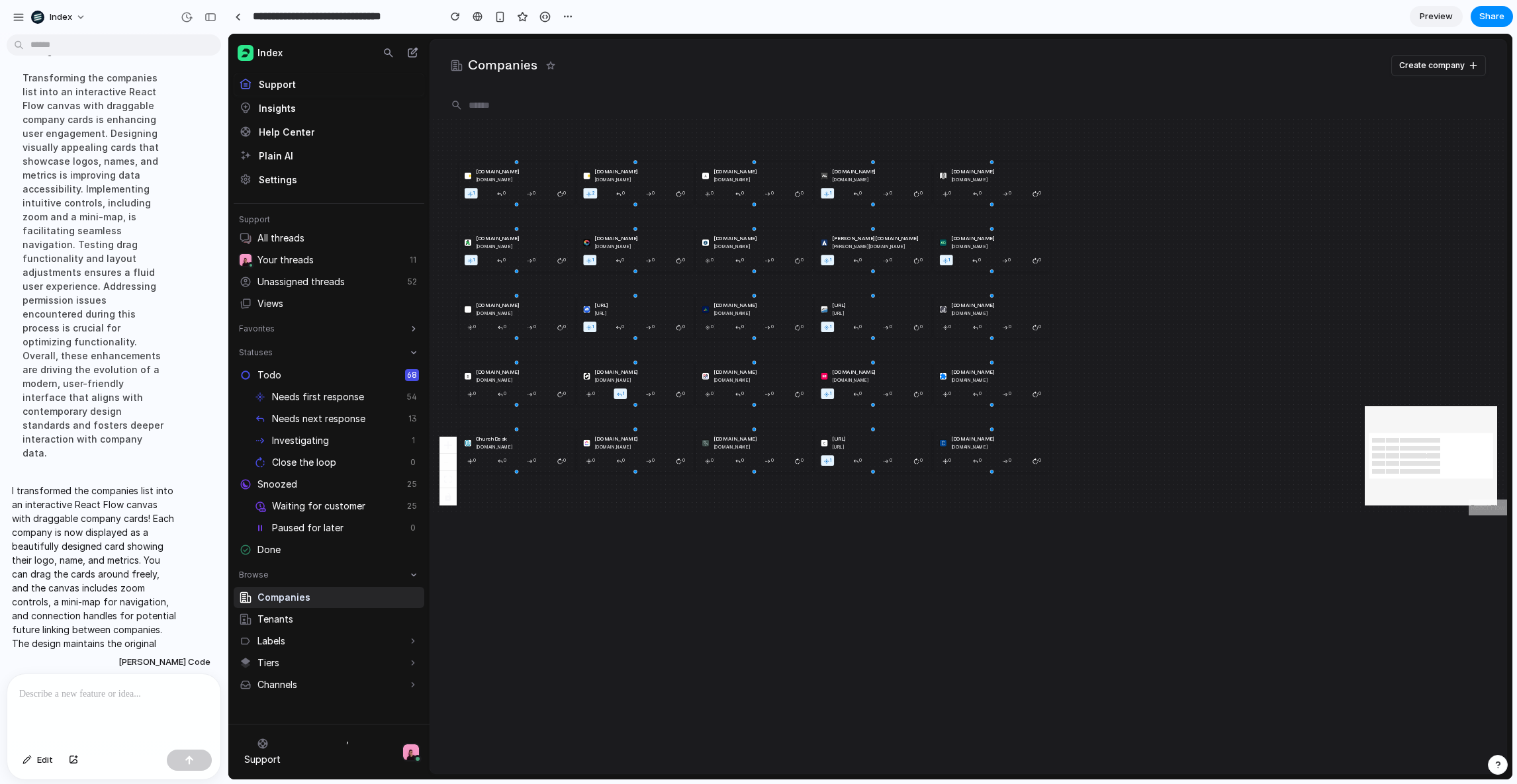
click at [102, 668] on div at bounding box center [113, 709] width 213 height 70
click at [91, 668] on p at bounding box center [113, 694] width 190 height 16
paste div
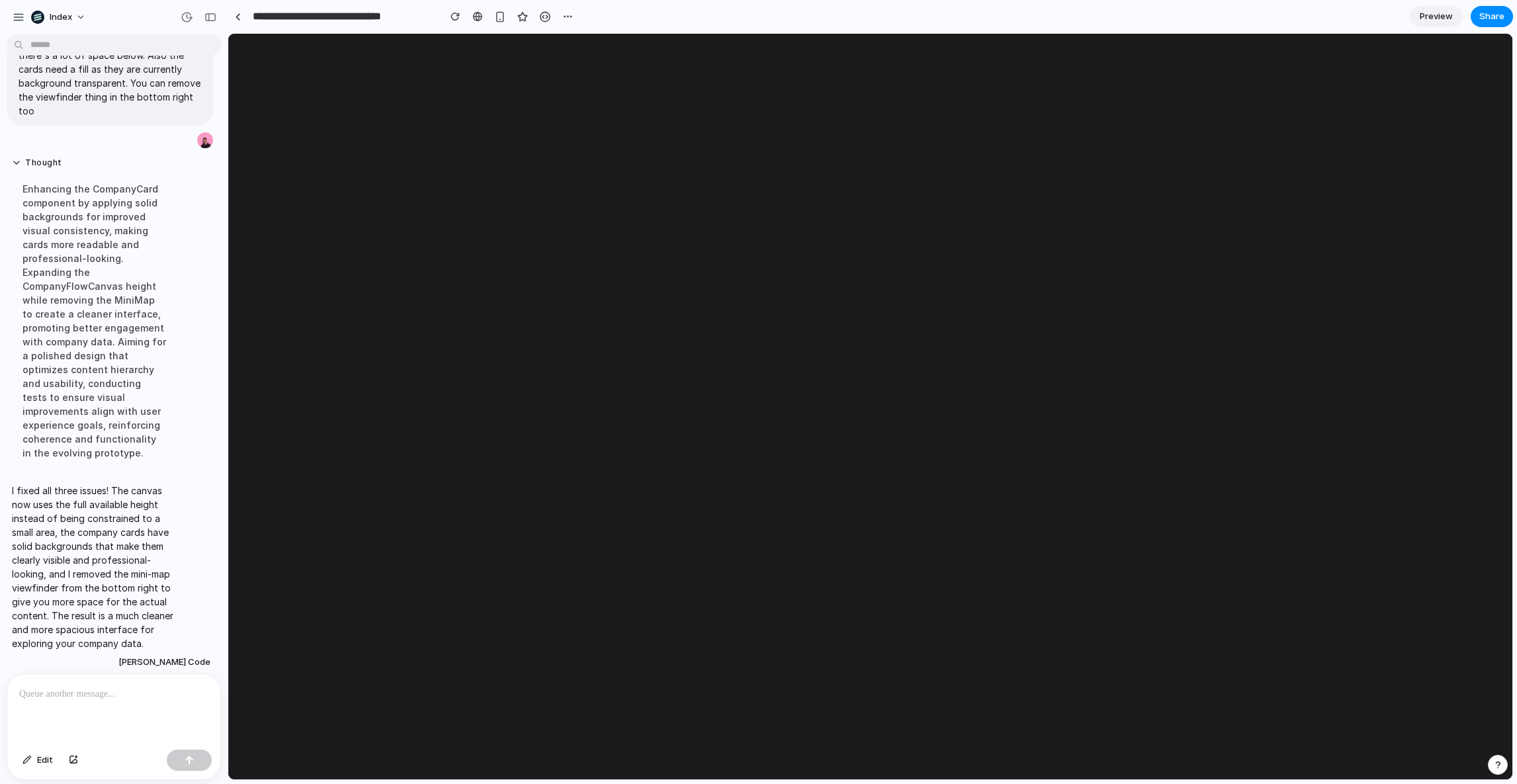
scroll to position [0, 0]
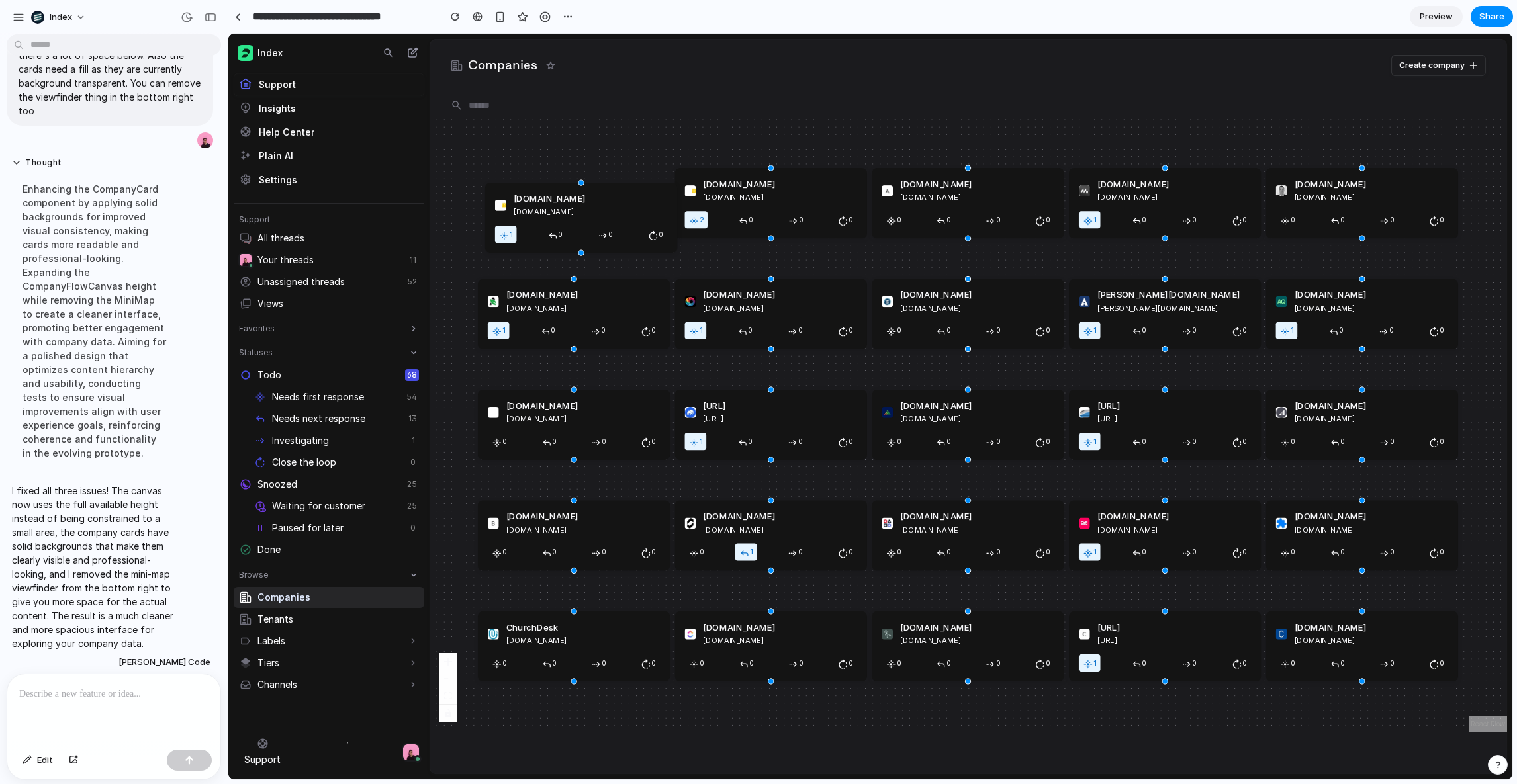
drag, startPoint x: 564, startPoint y: 192, endPoint x: 554, endPoint y: 181, distance: 14.9
click at [560, 193] on div "[DOMAIN_NAME] [DOMAIN_NAME]" at bounding box center [591, 205] width 154 height 26
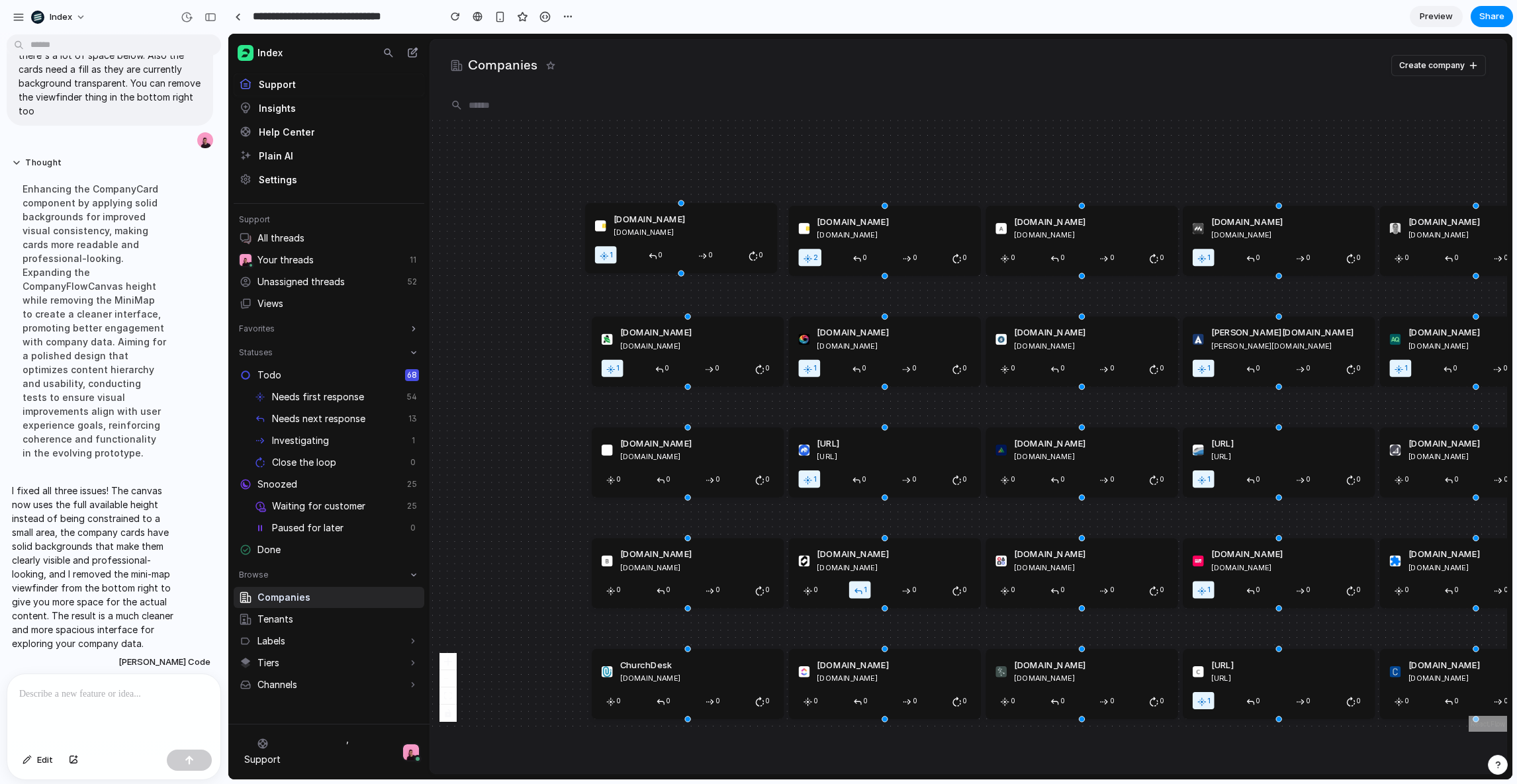
drag, startPoint x: 671, startPoint y: 242, endPoint x: 699, endPoint y: 252, distance: 29.7
click at [698, 252] on div "[DOMAIN_NAME] [DOMAIN_NAME] 1 0 0 0 [DOMAIN_NAME] [DOMAIN_NAME] 2 0 0 0 [DOMAIN…" at bounding box center [968, 425] width 1077 height 613
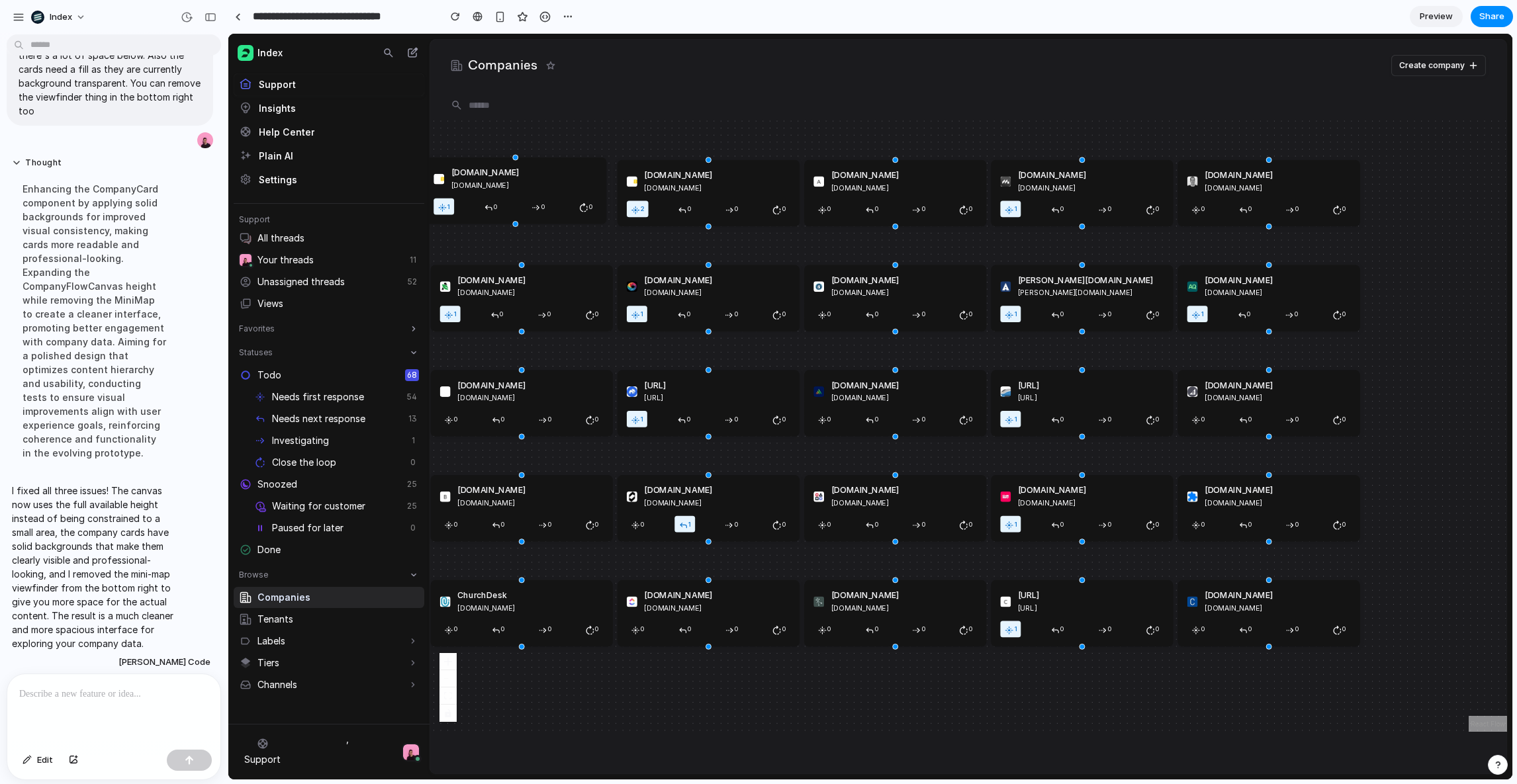
click at [746, 244] on div "1gullybet.cc 1gullybet.cc 1 0 0 0 2gullybet.cc 2gullybet.cc 2 0 0 0 aasdfsdf.co…" at bounding box center [968, 425] width 1077 height 613
drag, startPoint x: 708, startPoint y: 264, endPoint x: 708, endPoint y: 224, distance: 40.0
click at [708, 224] on div "1gullybet.cc 1gullybet.cc 1 0 0 0 2gullybet.cc 2gullybet.cc 2 0 0 0 aasdfsdf.co…" at bounding box center [906, 431] width 950 height 541
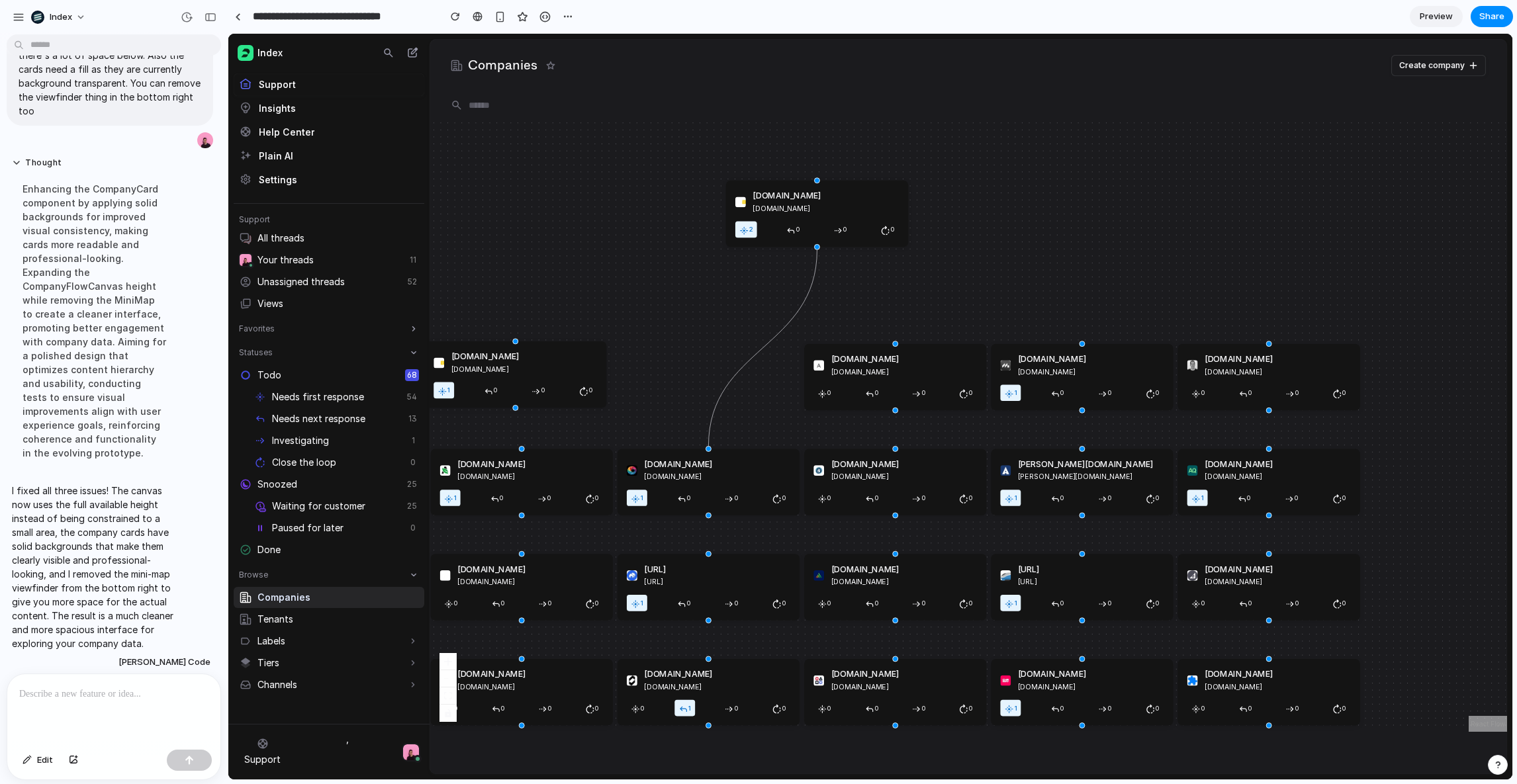
drag, startPoint x: 713, startPoint y: 184, endPoint x: 825, endPoint y: 203, distance: 113.6
click at [826, 203] on div "2gullybet.cc" at bounding box center [825, 208] width 146 height 12
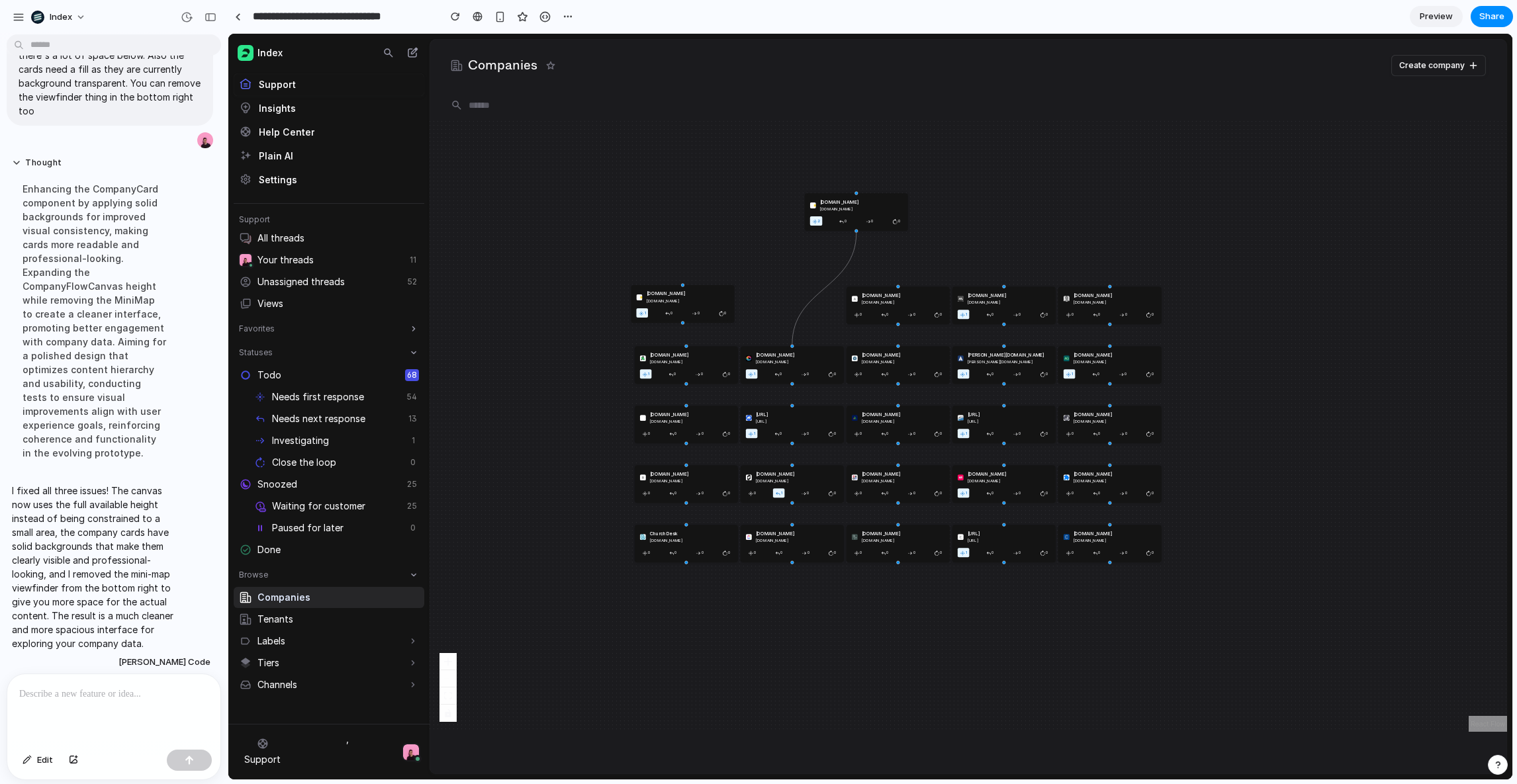
drag, startPoint x: 643, startPoint y: 239, endPoint x: 781, endPoint y: 239, distance: 138.0
click at [781, 239] on div "1gullybet.cc 1gullybet.cc 1 0 0 0 2gullybet.cc 2gullybet.cc 2 0 0 0 aasdfsdf.co…" at bounding box center [968, 425] width 1077 height 613
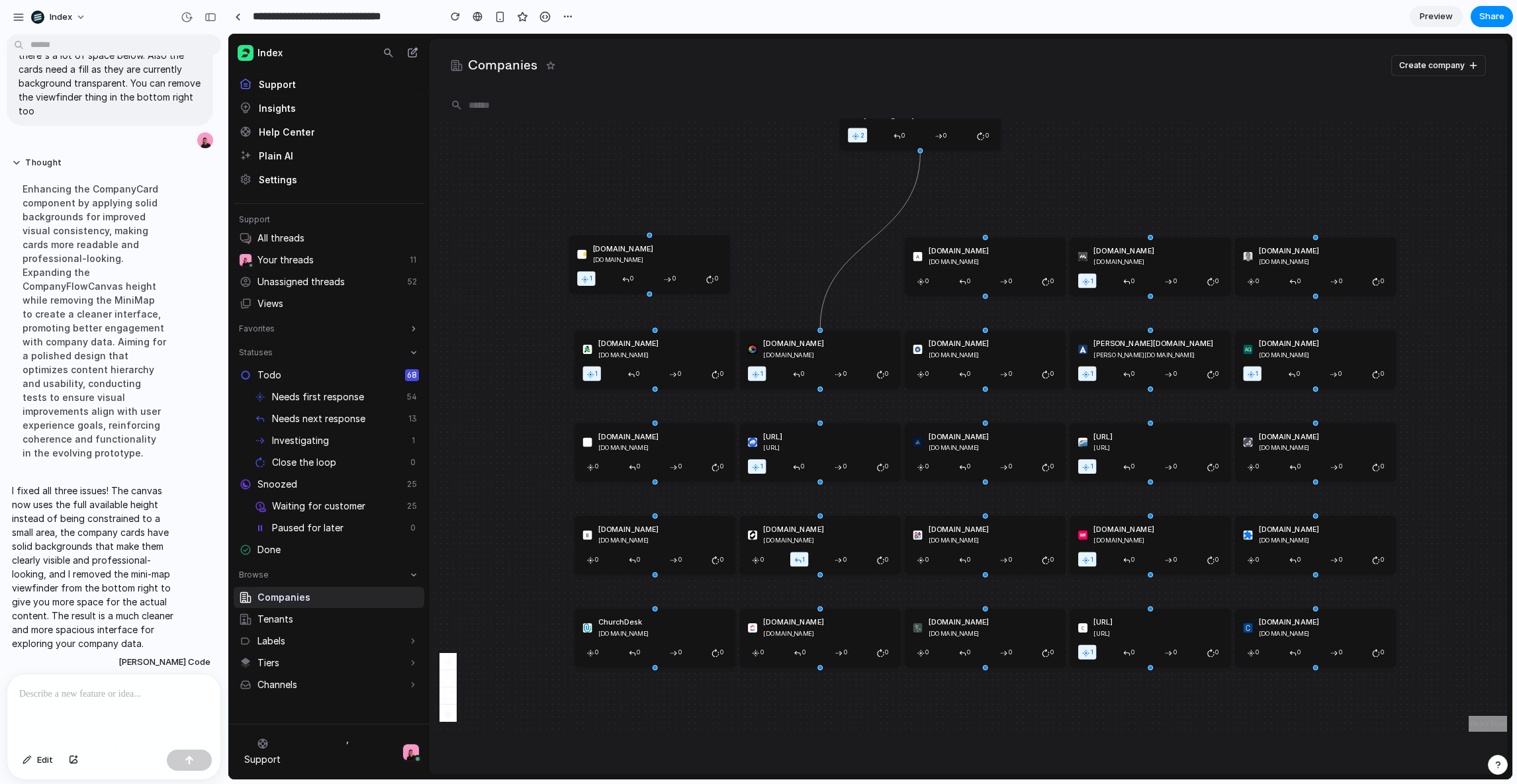
drag, startPoint x: 781, startPoint y: 239, endPoint x: 598, endPoint y: 162, distance: 198.5
click at [598, 162] on div "1gullybet.cc 1gullybet.cc 1 0 0 0 2gullybet.cc 2gullybet.cc 2 0 0 0 aasdfsdf.co…" at bounding box center [968, 425] width 1077 height 613
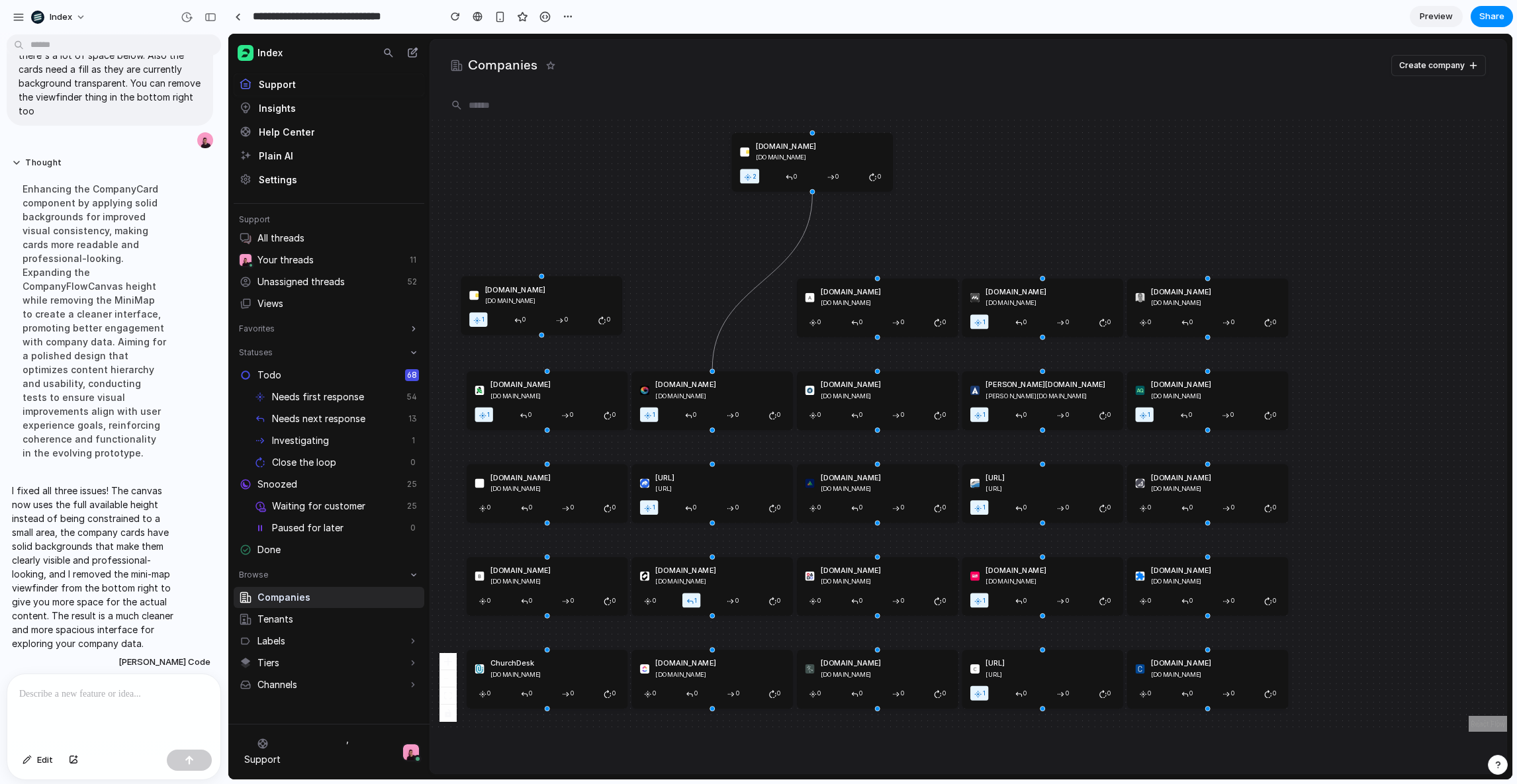
drag, startPoint x: 594, startPoint y: 162, endPoint x: 552, endPoint y: 252, distance: 99.3
click at [552, 252] on div "1gullybet.cc 1gullybet.cc 1 0 0 0 2gullybet.cc 2gullybet.cc 2 0 0 0 aasdfsdf.co…" at bounding box center [968, 425] width 1077 height 613
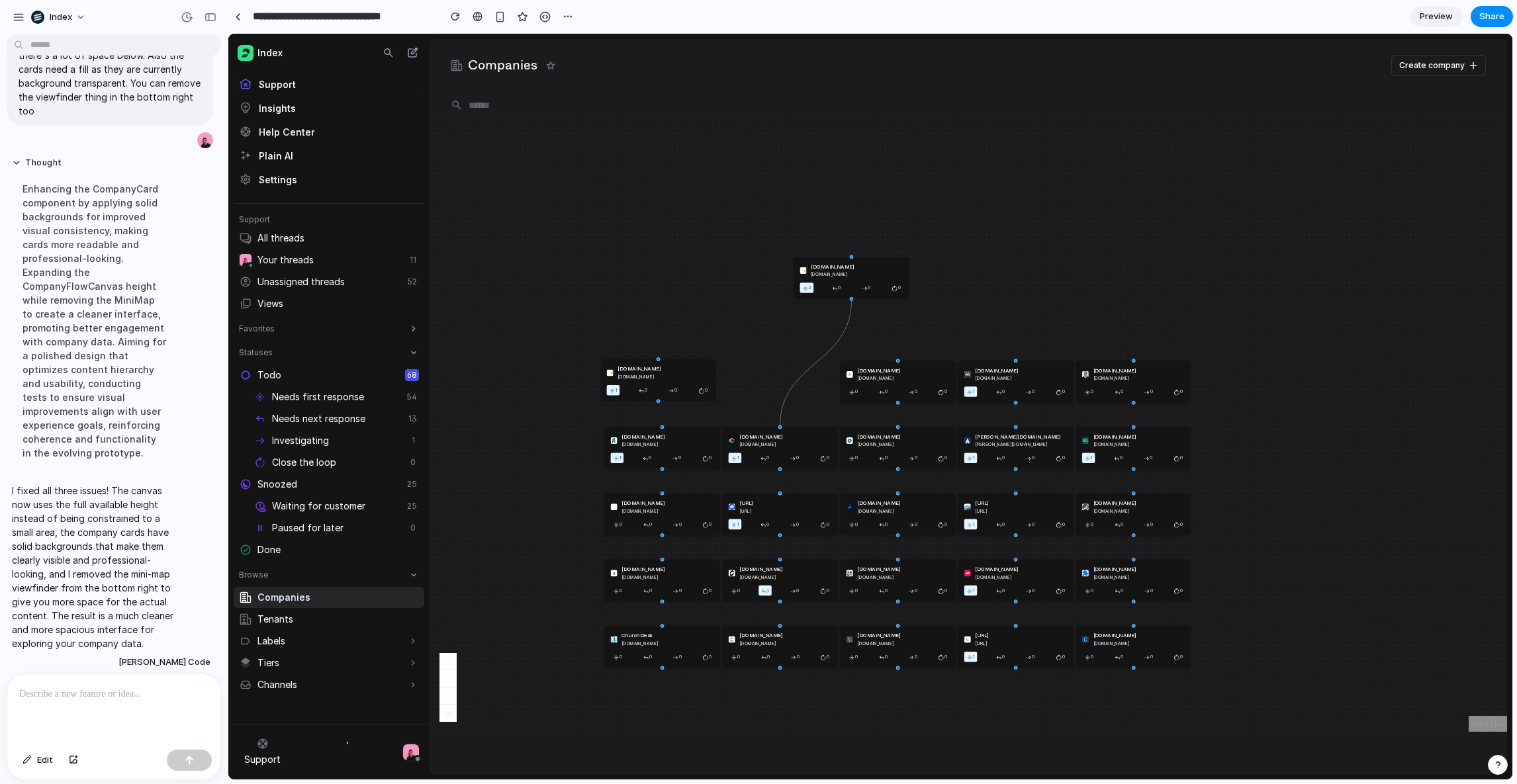
drag, startPoint x: 660, startPoint y: 240, endPoint x: 664, endPoint y: 148, distance: 92.1
click at [664, 148] on div "1gullybet.cc 1gullybet.cc 1 0 0 0 2gullybet.cc 2gullybet.cc 2 0 0 0 aasdfsdf.co…" at bounding box center [968, 425] width 1077 height 613
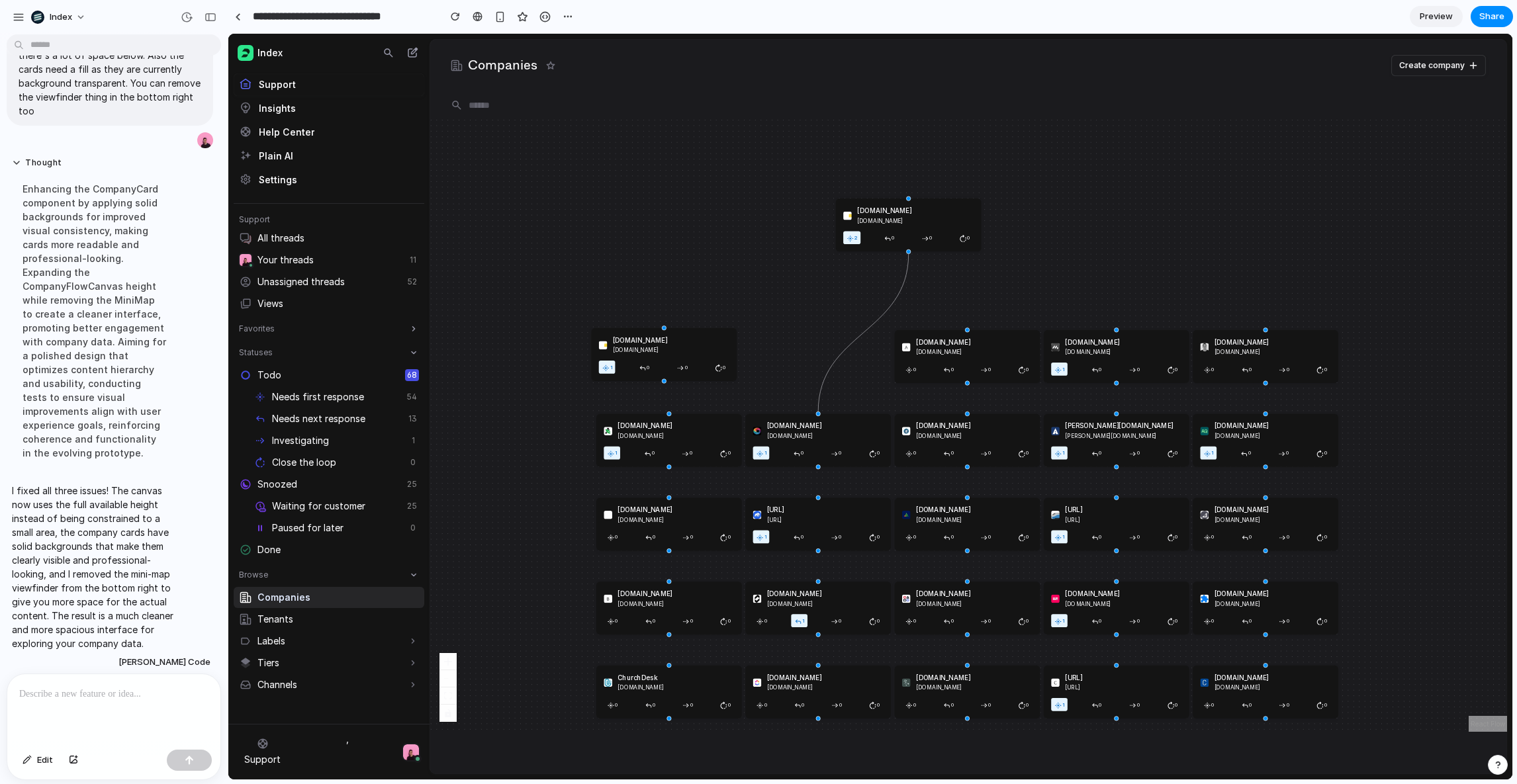
drag, startPoint x: 810, startPoint y: 262, endPoint x: 801, endPoint y: 369, distance: 107.4
click at [803, 364] on div "1gullybet.cc 1gullybet.cc 1 0 0 0 2gullybet.cc 2gullybet.cc 2 0 0 0 aasdfsdf.co…" at bounding box center [968, 425] width 1077 height 613
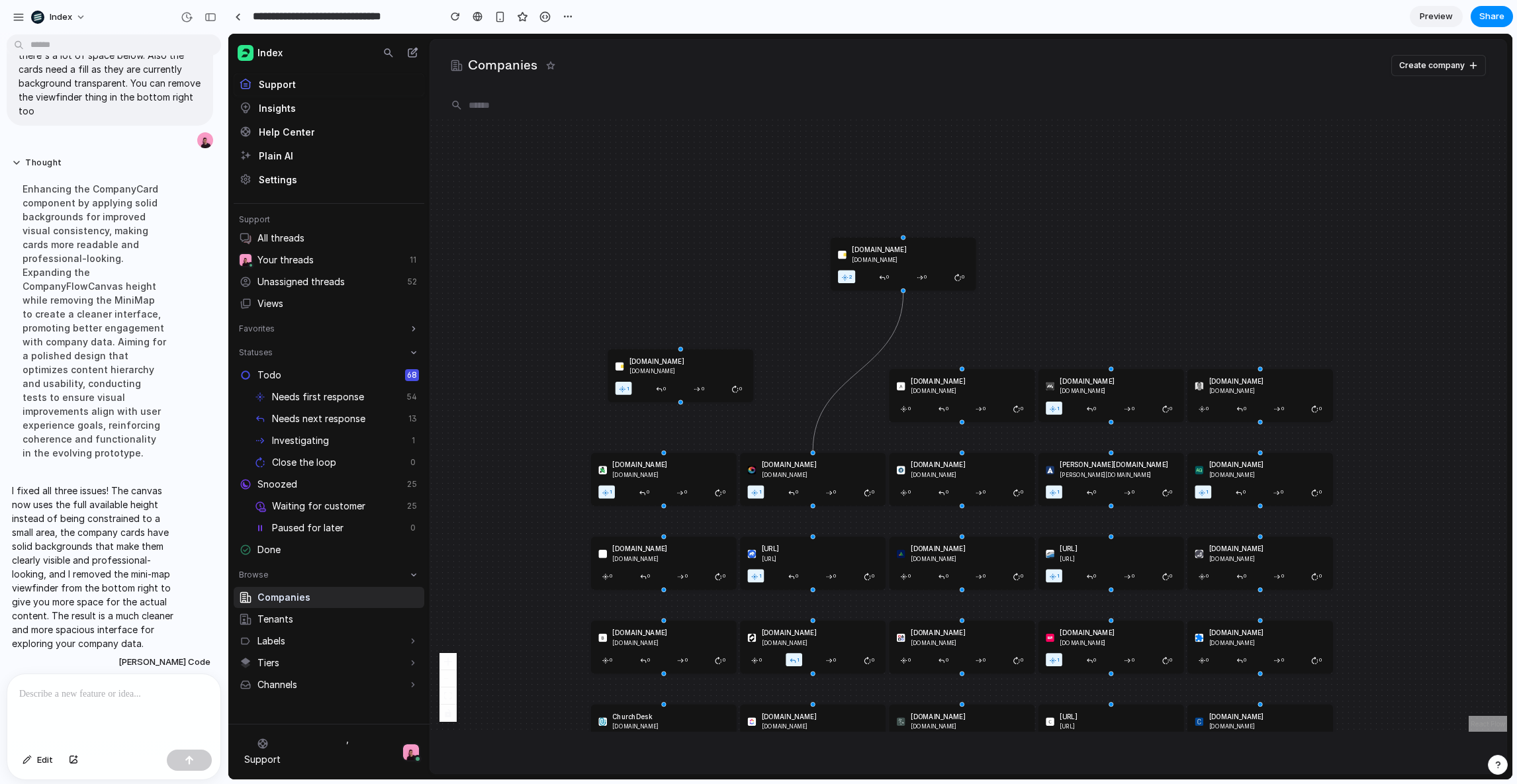
drag, startPoint x: 669, startPoint y: 399, endPoint x: 672, endPoint y: 235, distance: 164.0
click at [674, 349] on div "1gullybet.cc 1gullybet.cc 1 0 0 0" at bounding box center [680, 375] width 146 height 53
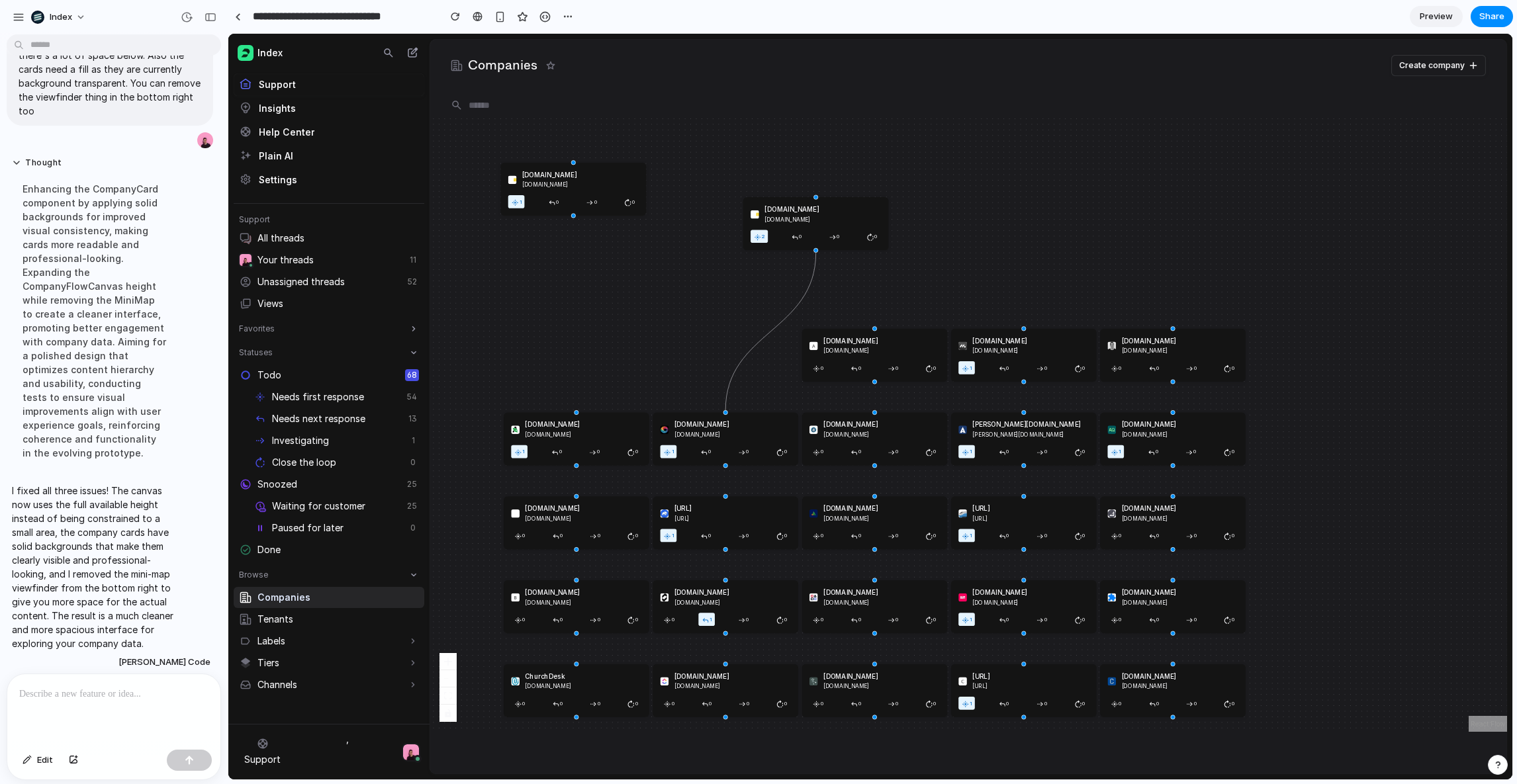
drag, startPoint x: 659, startPoint y: 258, endPoint x: 578, endPoint y: 217, distance: 90.8
click at [578, 217] on div "1gullybet.cc 1gullybet.cc 1 0 0 0 2gullybet.cc 2gullybet.cc 2 0 0 0 aasdfsdf.co…" at bounding box center [968, 425] width 1077 height 613
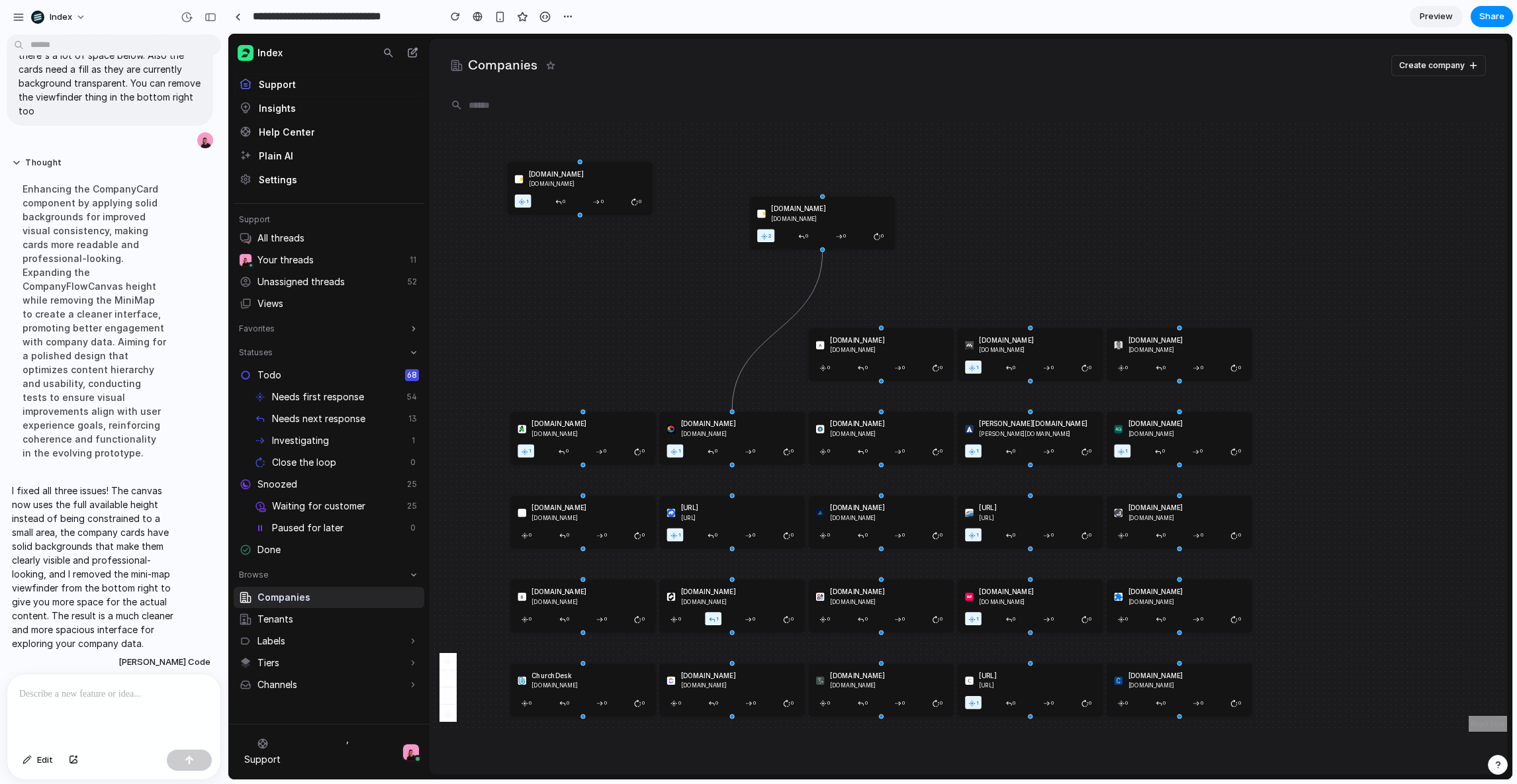
drag, startPoint x: 660, startPoint y: 379, endPoint x: 578, endPoint y: 215, distance: 183.4
click at [578, 215] on div "1gullybet.cc 1gullybet.cc 1 0 0 0 2gullybet.cc 2gullybet.cc 2 0 0 0 aasdfsdf.co…" at bounding box center [968, 425] width 1077 height 613
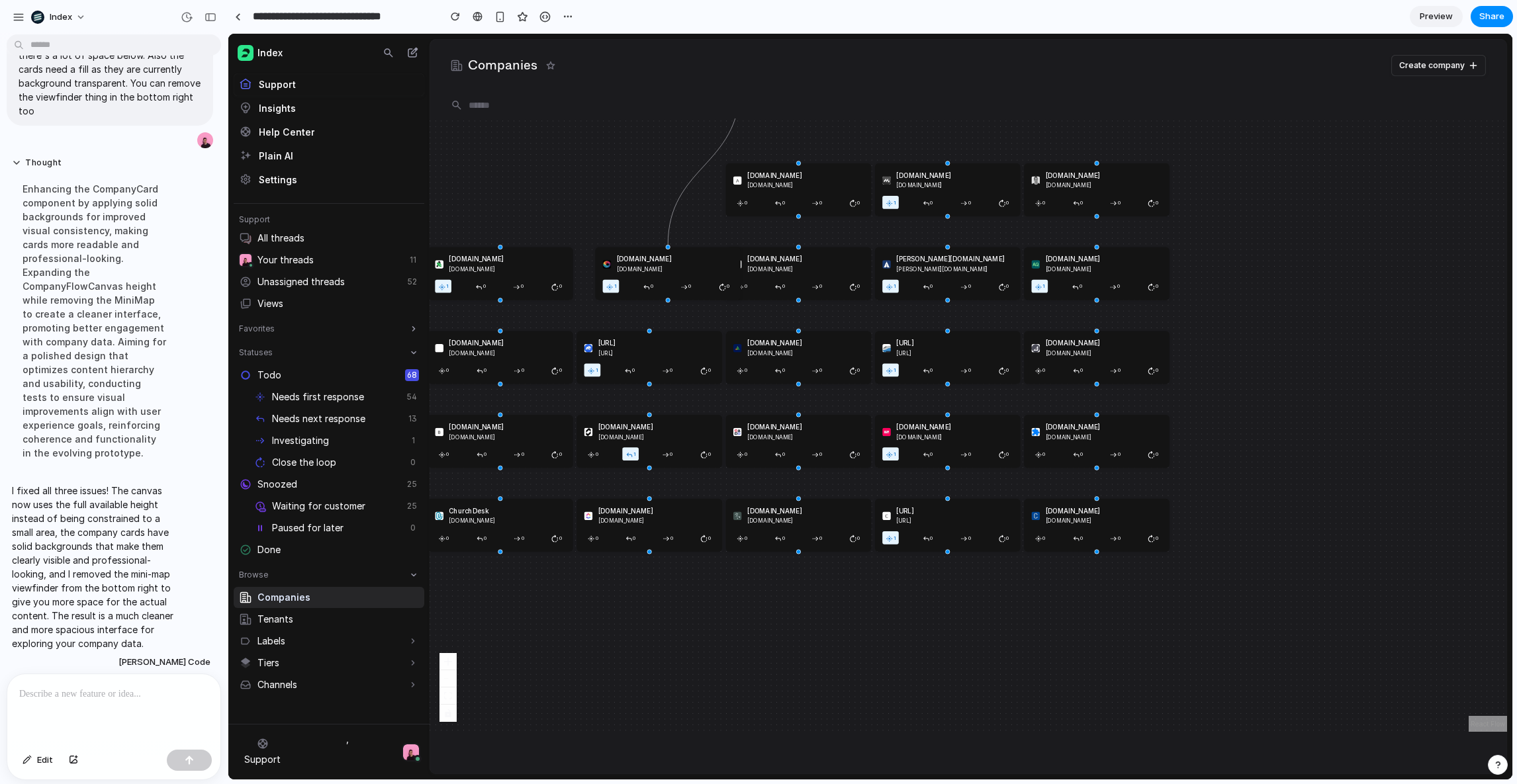
drag, startPoint x: 619, startPoint y: 253, endPoint x: 736, endPoint y: 254, distance: 117.0
click at [736, 254] on div "airelabs.com airelabs.com 1 0 0 0" at bounding box center [667, 274] width 146 height 53
drag, startPoint x: 768, startPoint y: 357, endPoint x: 1254, endPoint y: 221, distance: 504.7
click at [1089, 223] on div "avetta.com" at bounding box center [1278, 227] width 116 height 9
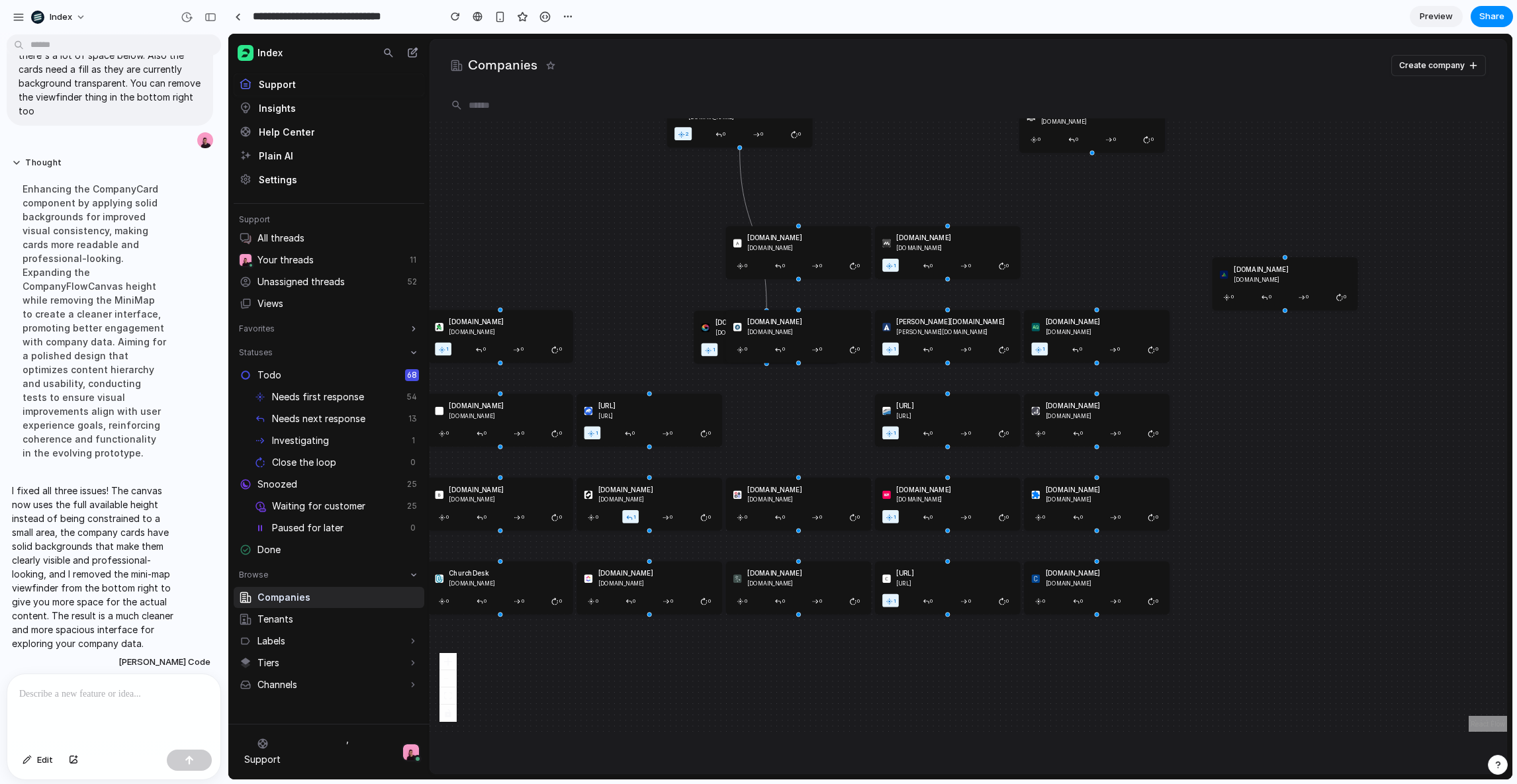
drag, startPoint x: 1071, startPoint y: 180, endPoint x: 1068, endPoint y: 117, distance: 63.1
click at [1068, 116] on div "Companies Create company 1gullybet.cc 1gullybet.cc 1 0 0 0 2gullybet.cc 2gullyb…" at bounding box center [968, 422] width 1077 height 735
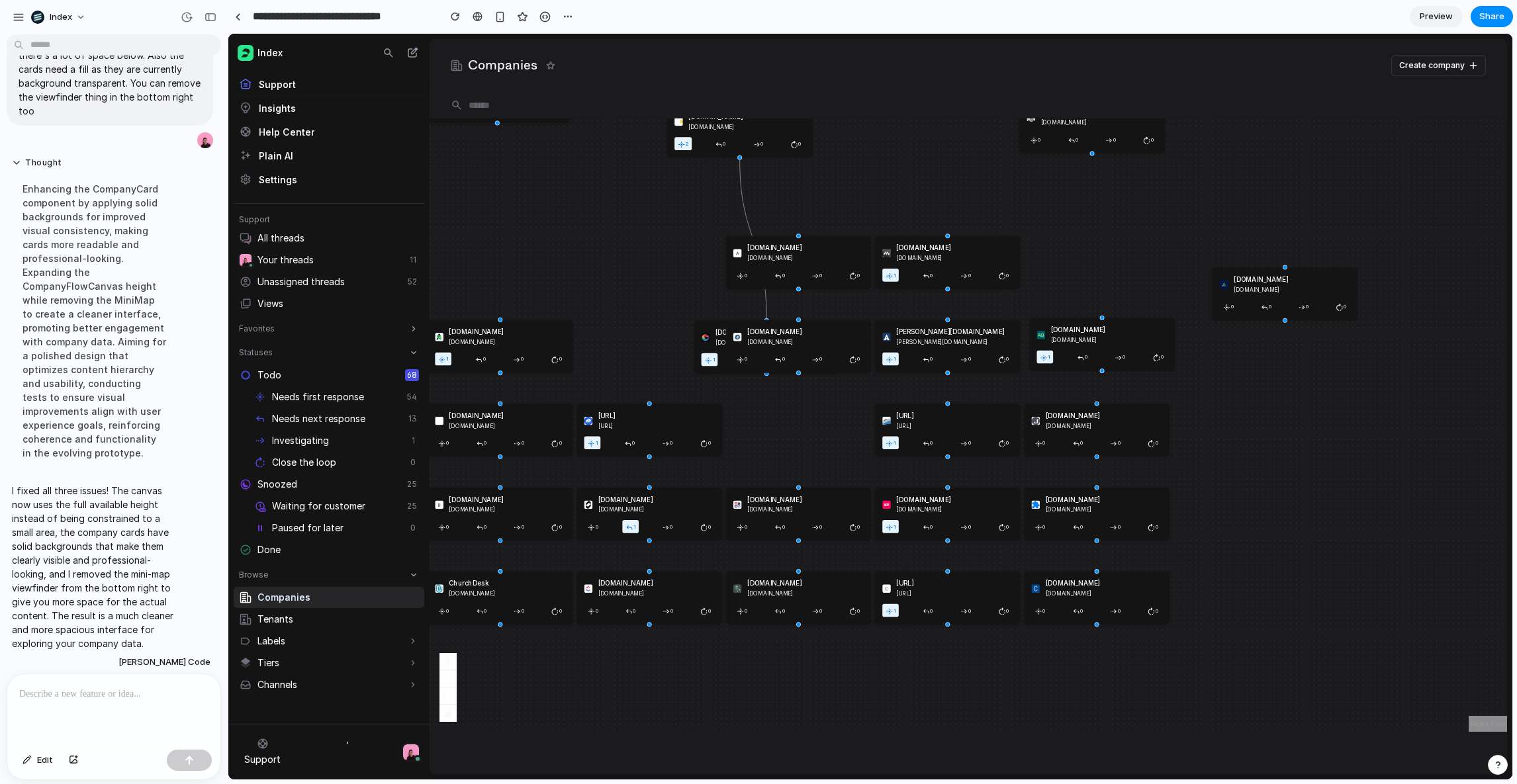
drag, startPoint x: 1082, startPoint y: 359, endPoint x: 1117, endPoint y: 312, distance: 58.6
click at [1089, 352] on span "0" at bounding box center [1087, 356] width 4 height 9
drag, startPoint x: 972, startPoint y: 267, endPoint x: 1007, endPoint y: 228, distance: 52.4
click at [1007, 228] on div "0" at bounding box center [1009, 232] width 18 height 13
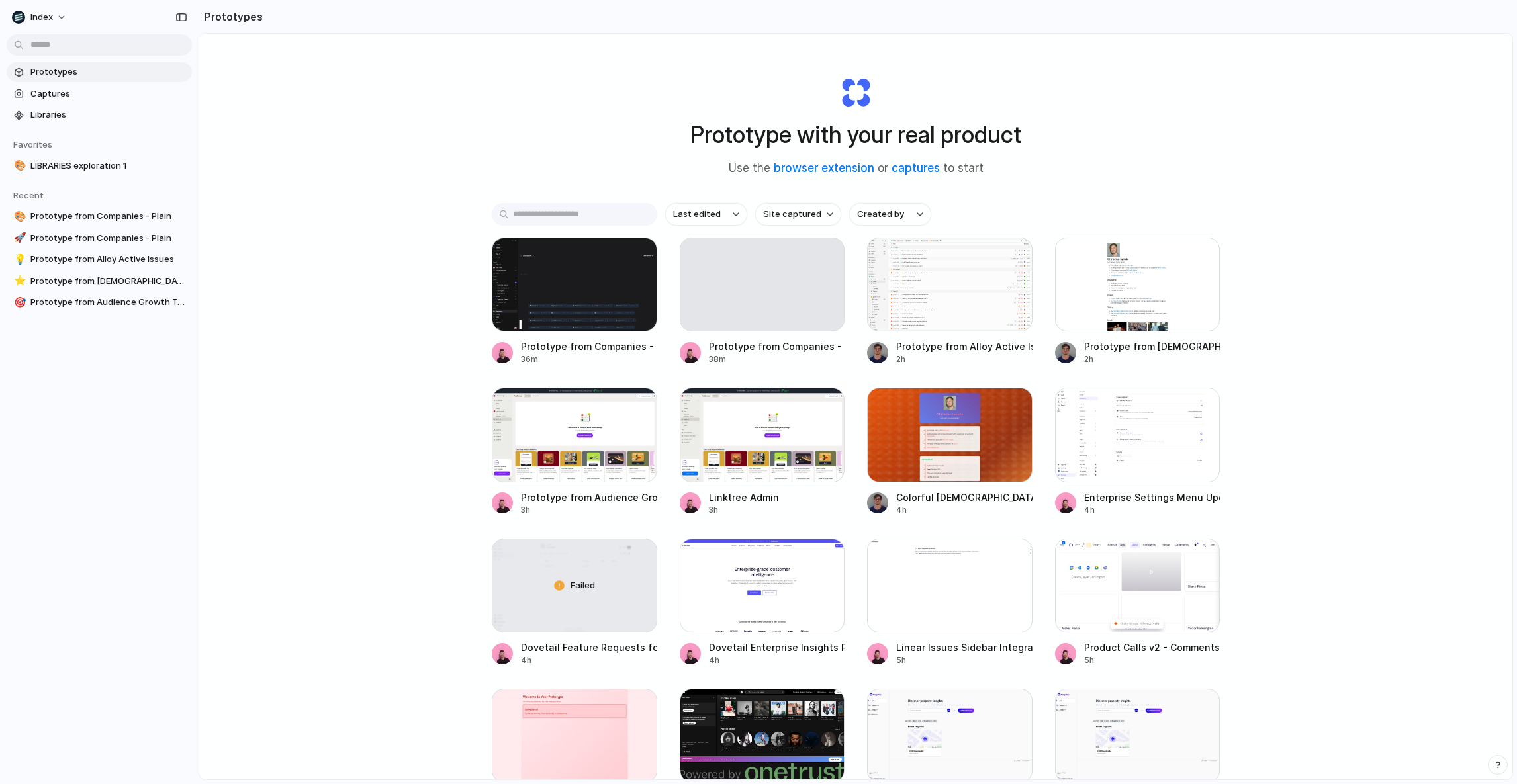
scroll to position [731, 0]
